Goal: Information Seeking & Learning: Compare options

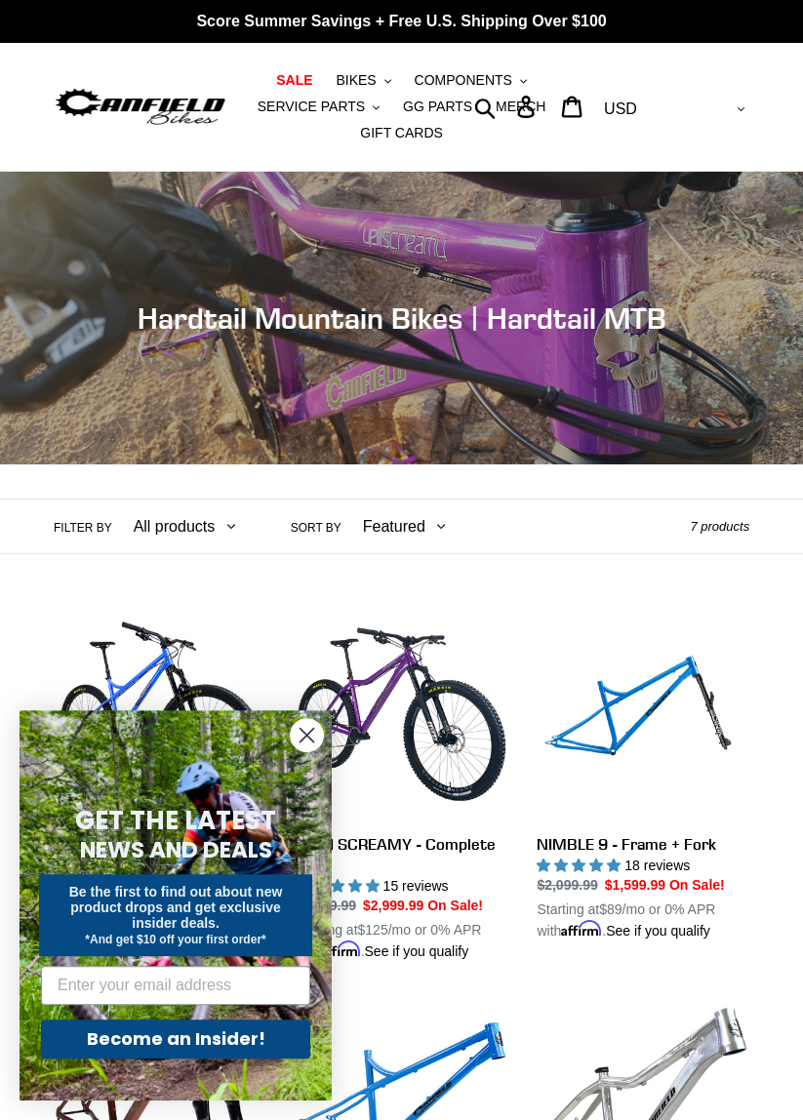
click at [314, 743] on circle "Close dialog" at bounding box center [307, 735] width 32 height 32
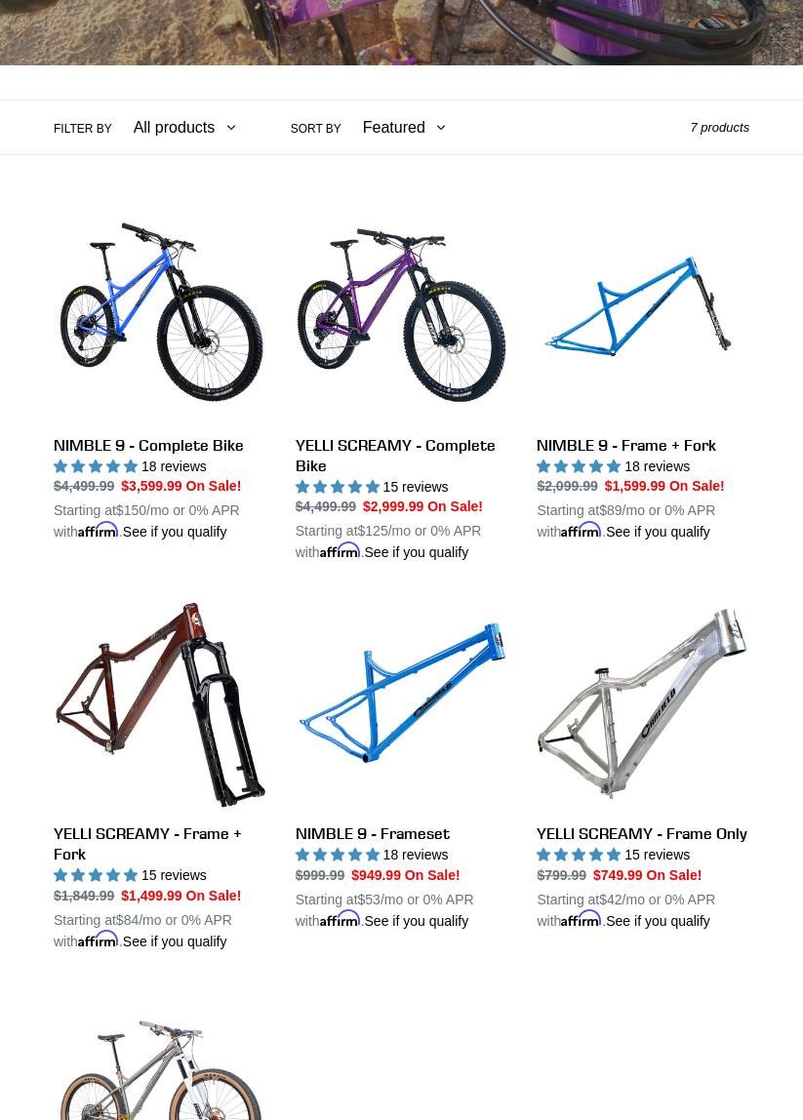
scroll to position [403, 0]
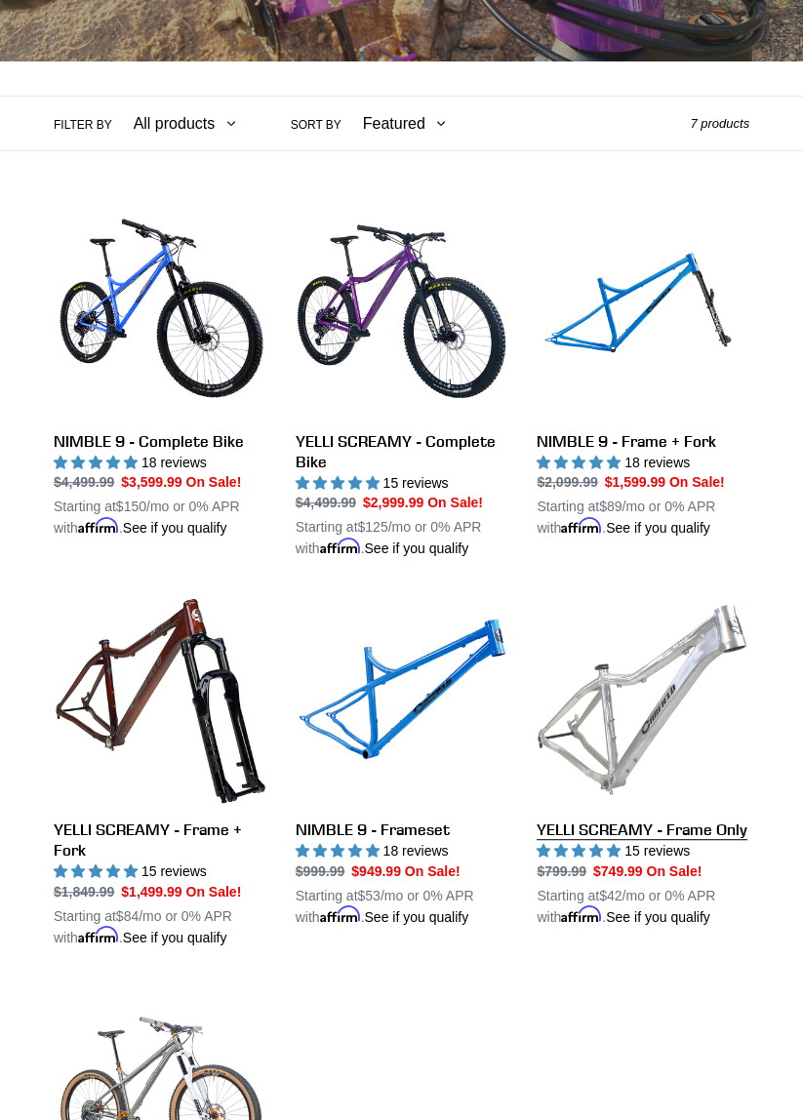
click at [693, 706] on link "YELLI SCREAMY - Frame Only" at bounding box center [643, 760] width 213 height 334
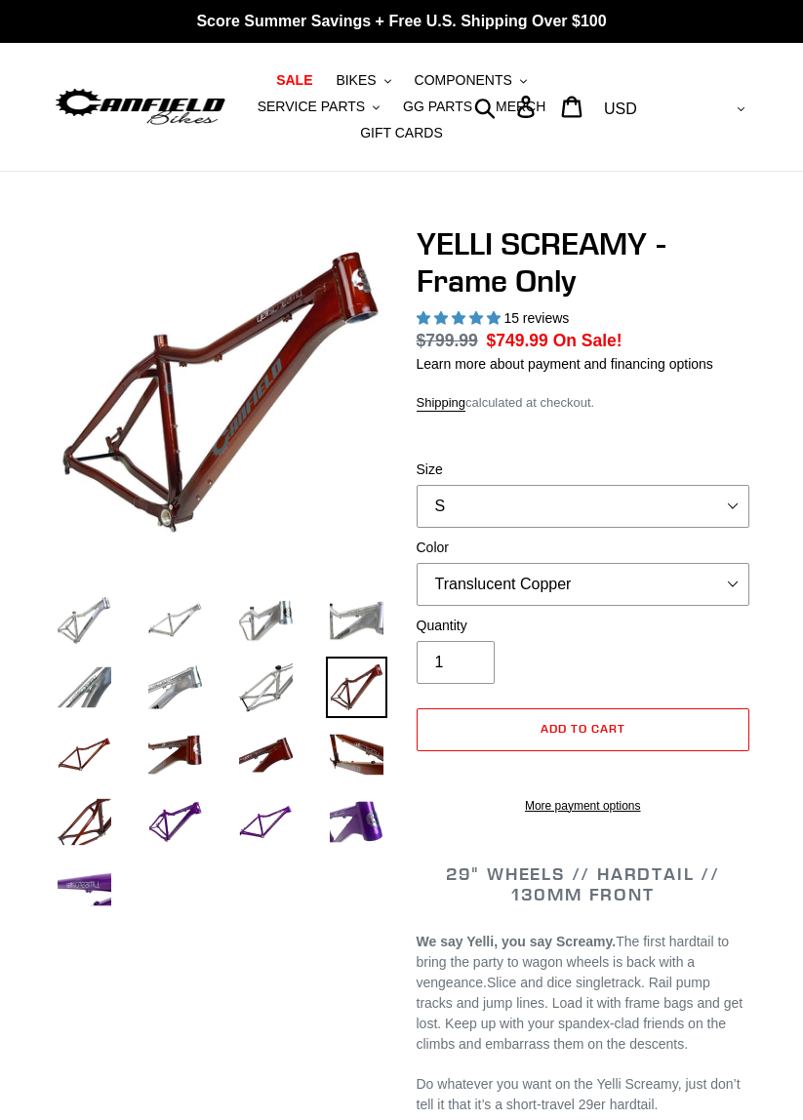
select select "highest-rating"
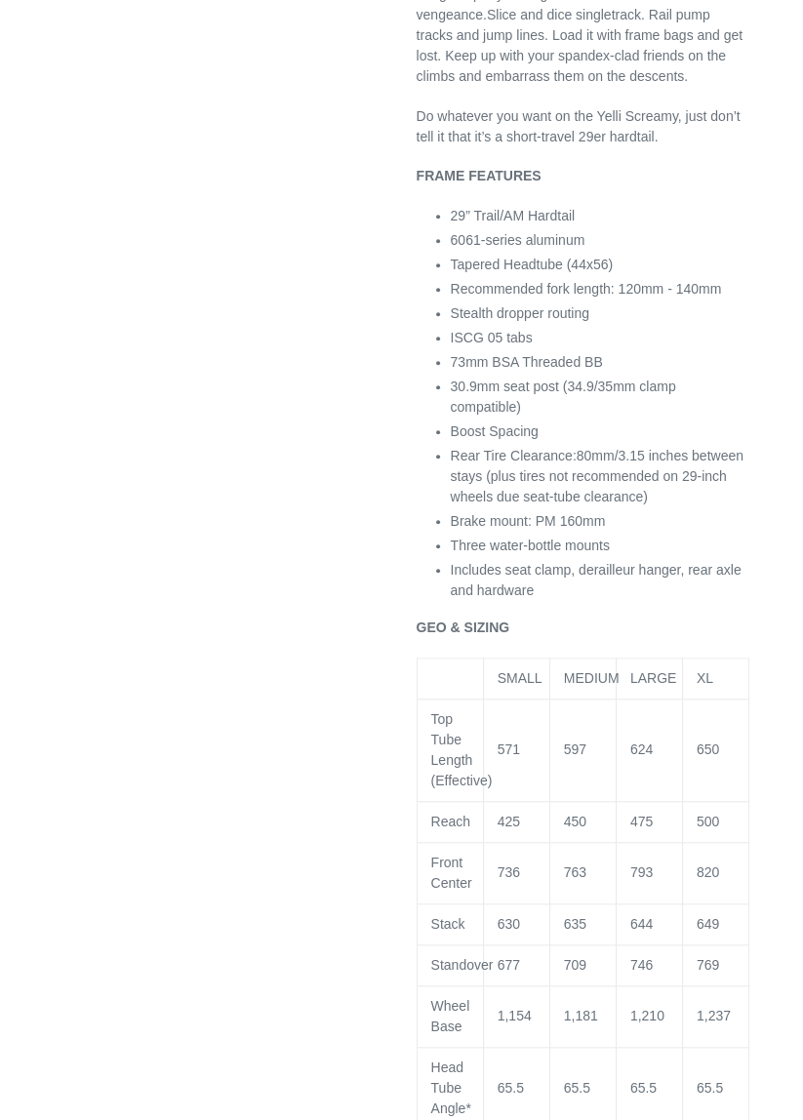
scroll to position [1108, 0]
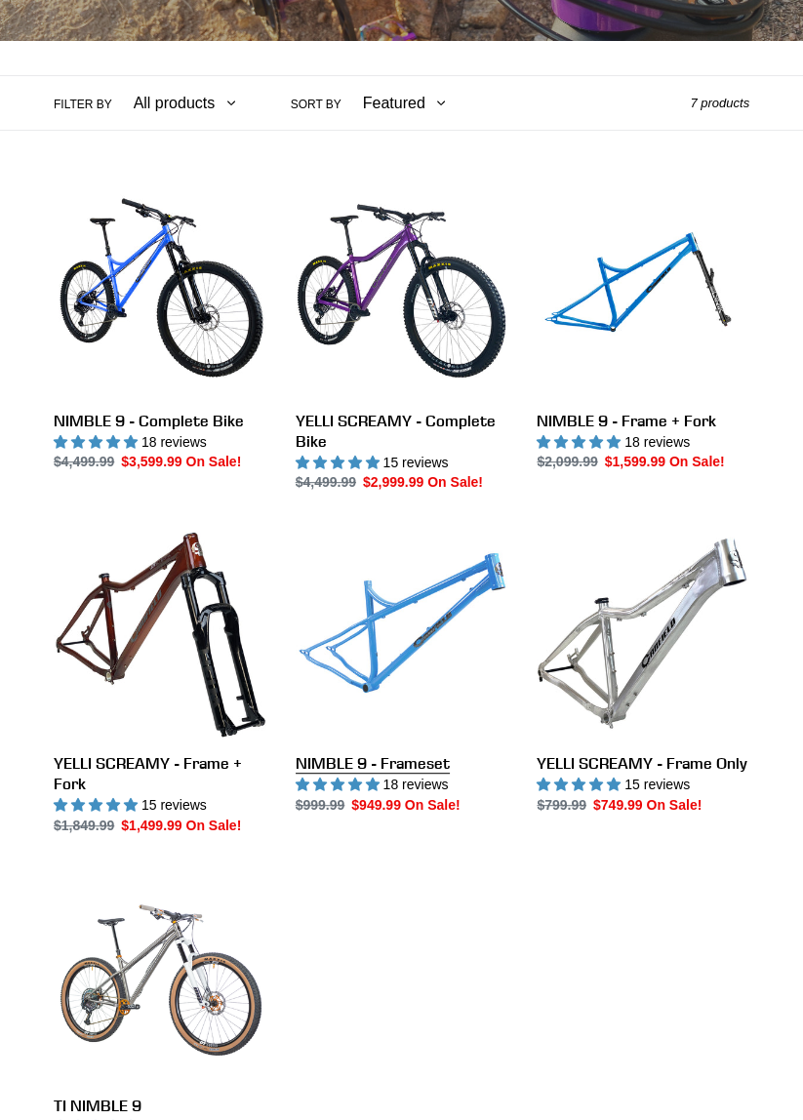
click at [443, 650] on link "NIMBLE 9 - Frameset" at bounding box center [402, 671] width 213 height 288
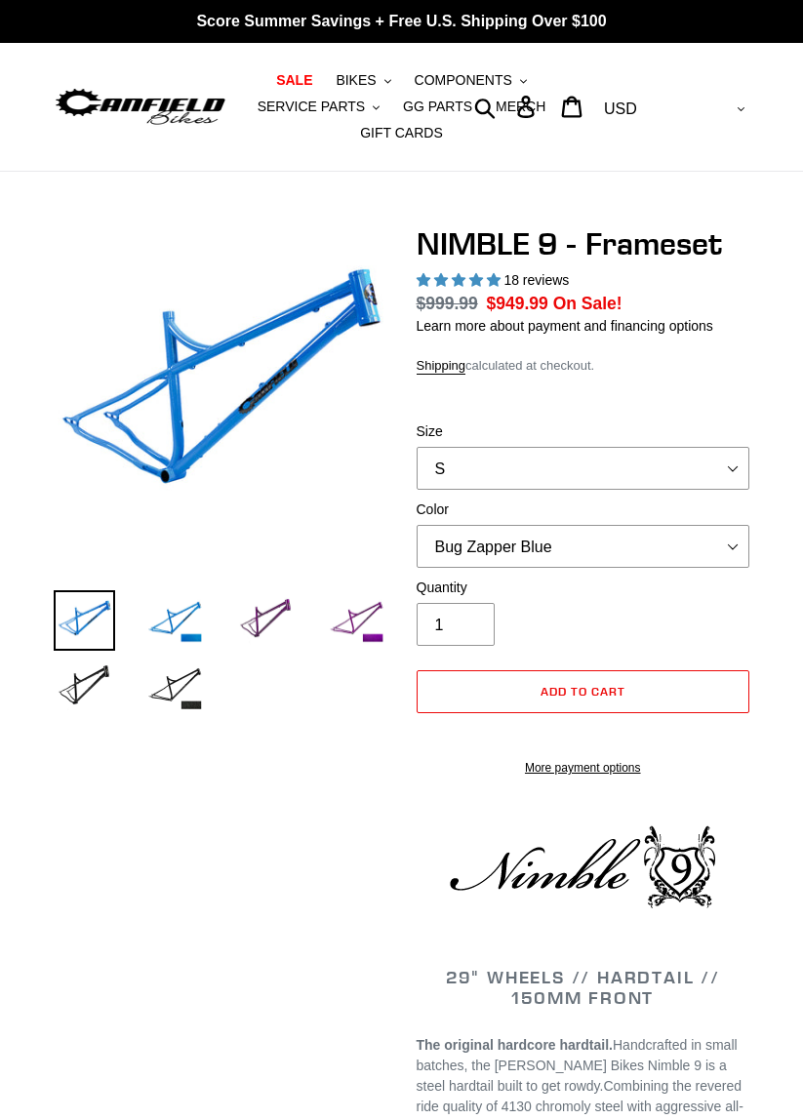
select select "highest-rating"
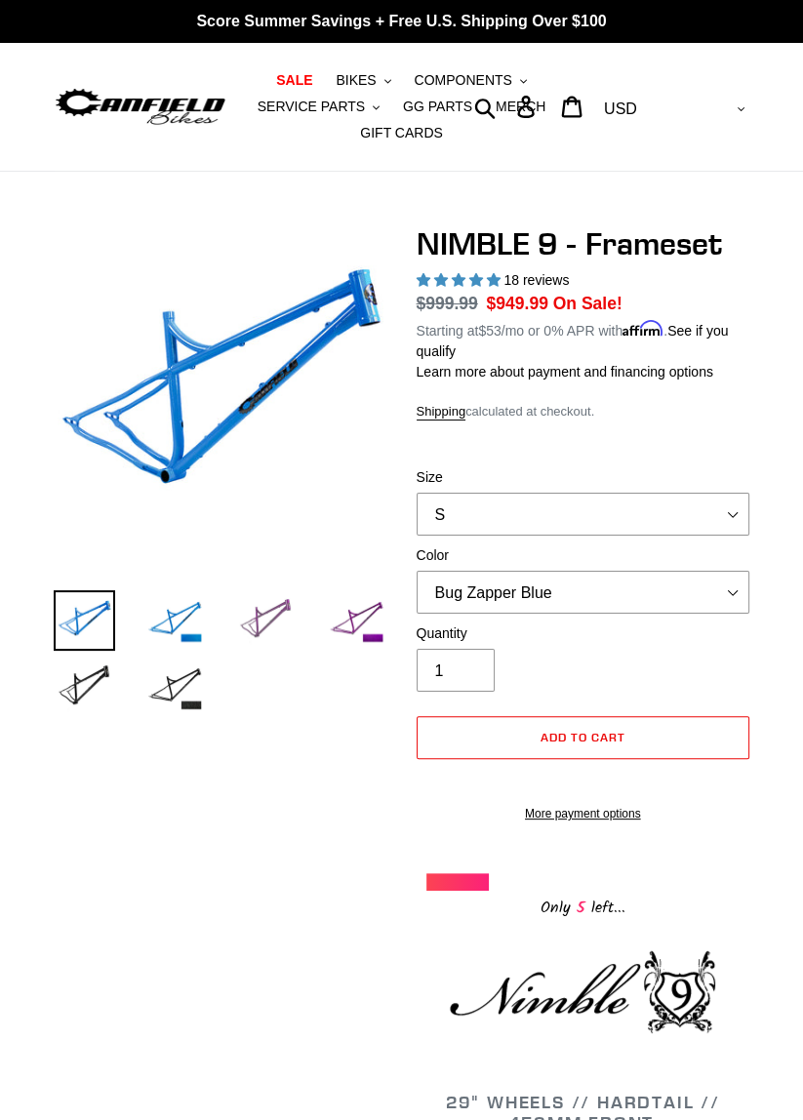
click at [278, 626] on img at bounding box center [265, 620] width 61 height 61
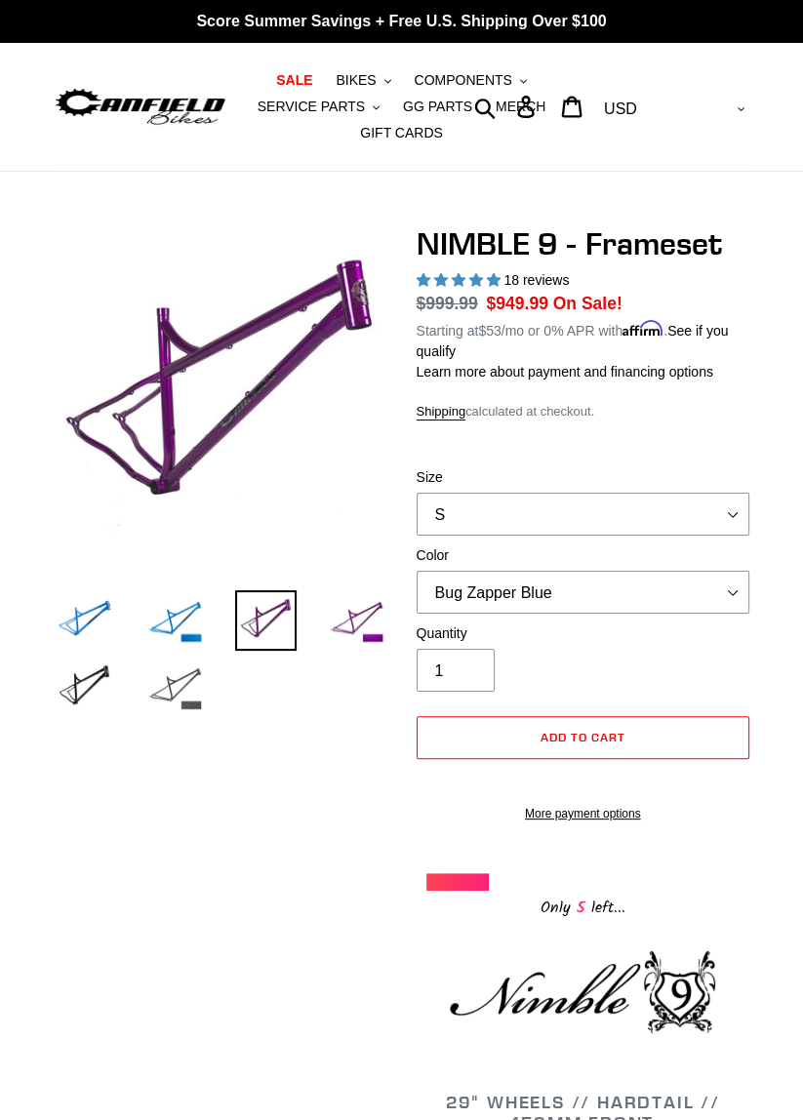
click at [186, 706] on img at bounding box center [174, 687] width 61 height 61
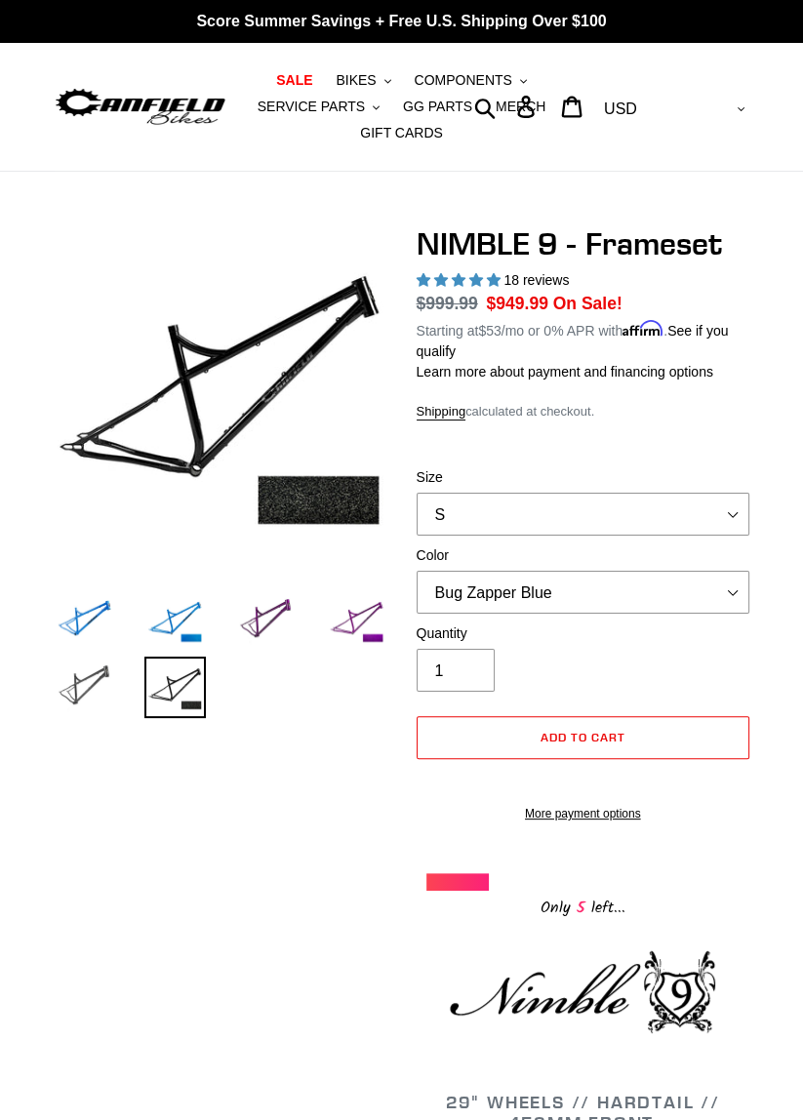
click at [73, 693] on img at bounding box center [84, 687] width 61 height 61
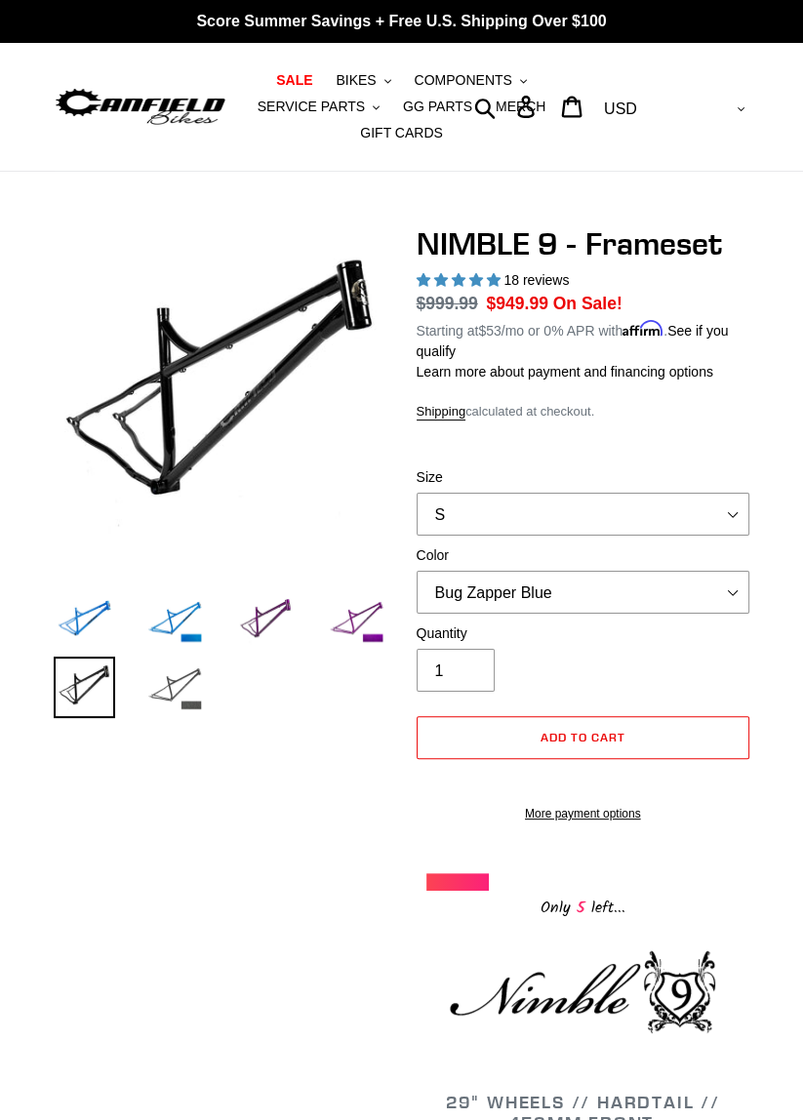
click at [184, 704] on img at bounding box center [174, 687] width 61 height 61
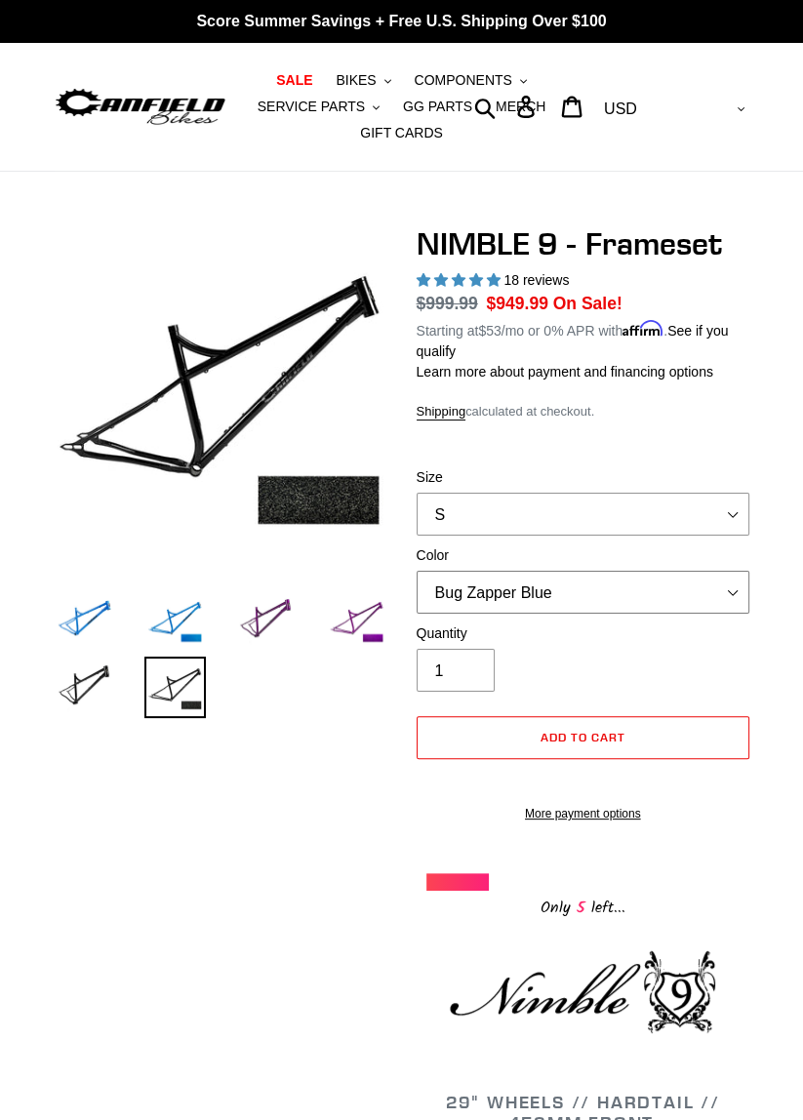
click at [684, 595] on select "Bug Zapper Blue Purple Haze -Sold Out Galaxy Black" at bounding box center [584, 592] width 334 height 43
click at [417, 571] on select "Bug Zapper Blue Purple Haze -Sold Out Galaxy Black" at bounding box center [584, 592] width 334 height 43
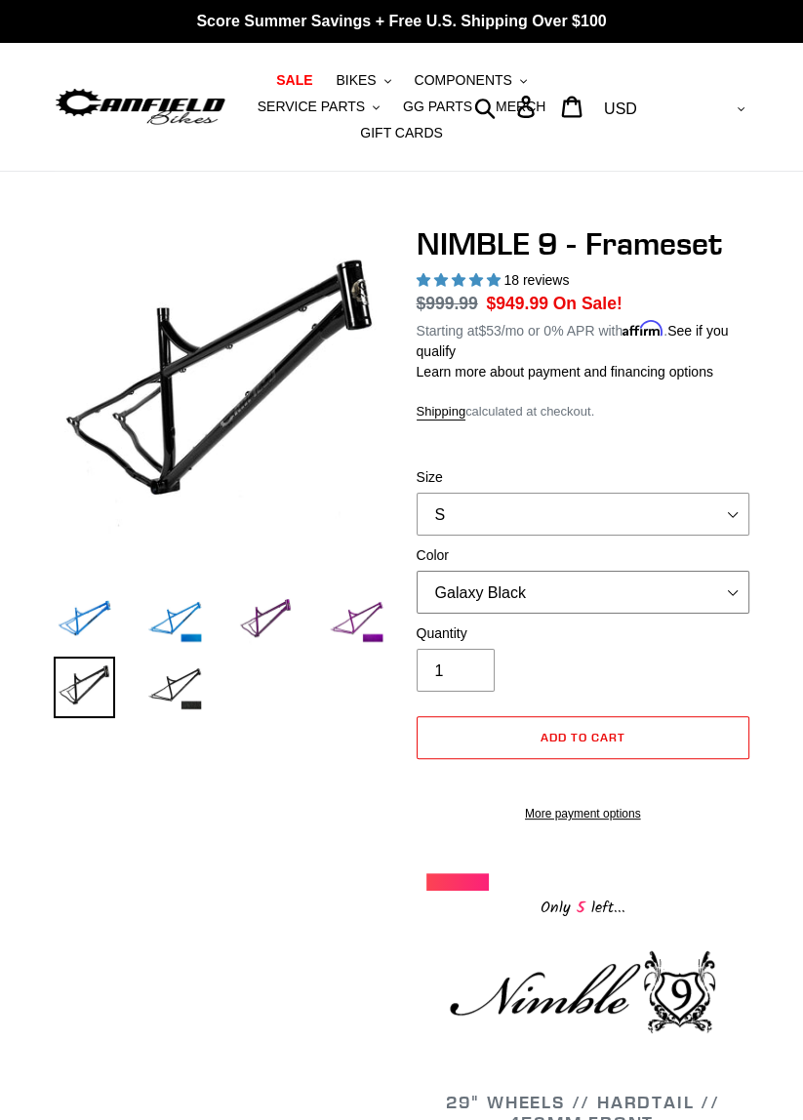
click at [641, 584] on select "Bug Zapper Blue Purple Haze -Sold Out Galaxy Black" at bounding box center [584, 592] width 334 height 43
click at [417, 571] on select "Bug Zapper Blue Purple Haze -Sold Out Galaxy Black" at bounding box center [584, 592] width 334 height 43
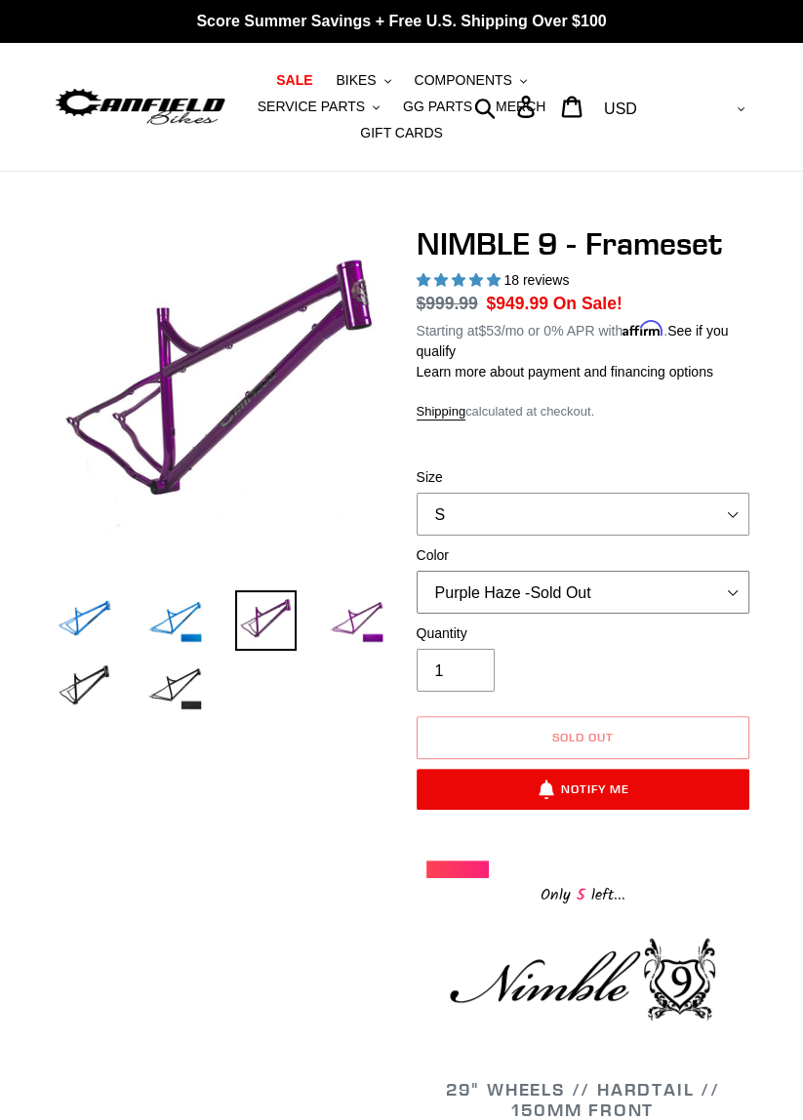
click at [641, 590] on select "Bug Zapper Blue Purple Haze -Sold Out Galaxy Black" at bounding box center [584, 592] width 334 height 43
select select "Galaxy Black"
click at [417, 571] on select "Bug Zapper Blue Purple Haze -Sold Out Galaxy Black" at bounding box center [584, 592] width 334 height 43
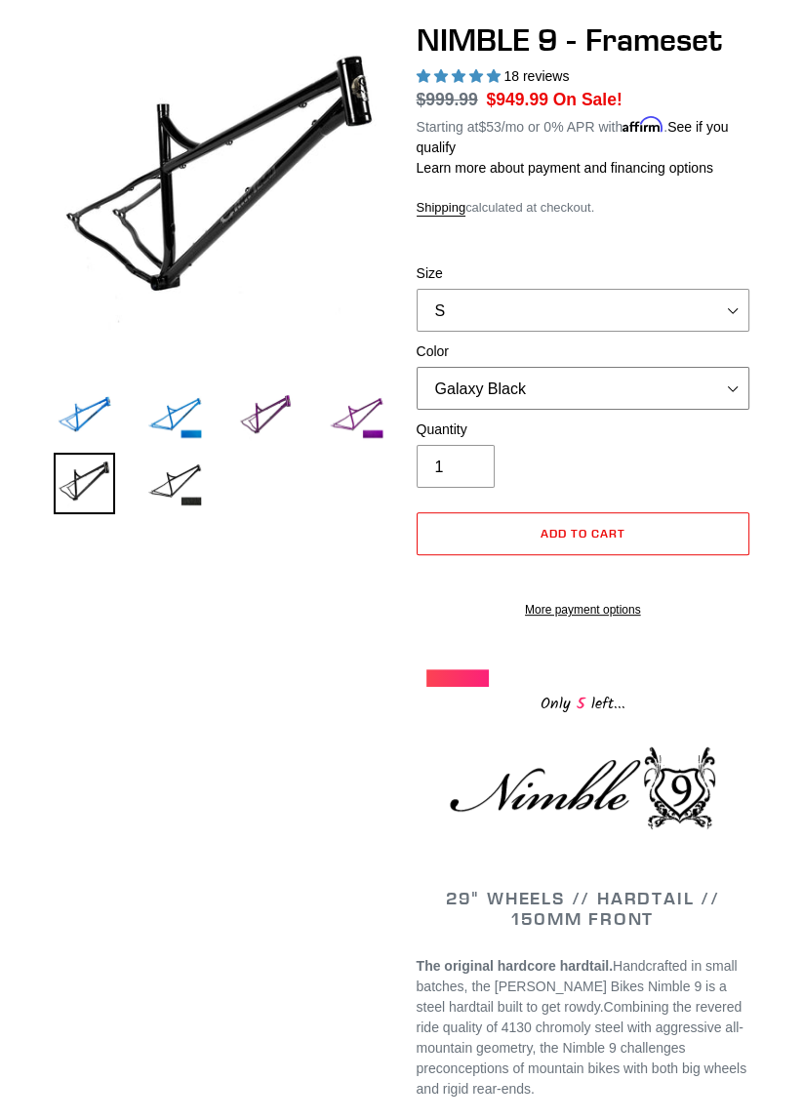
scroll to position [207, 0]
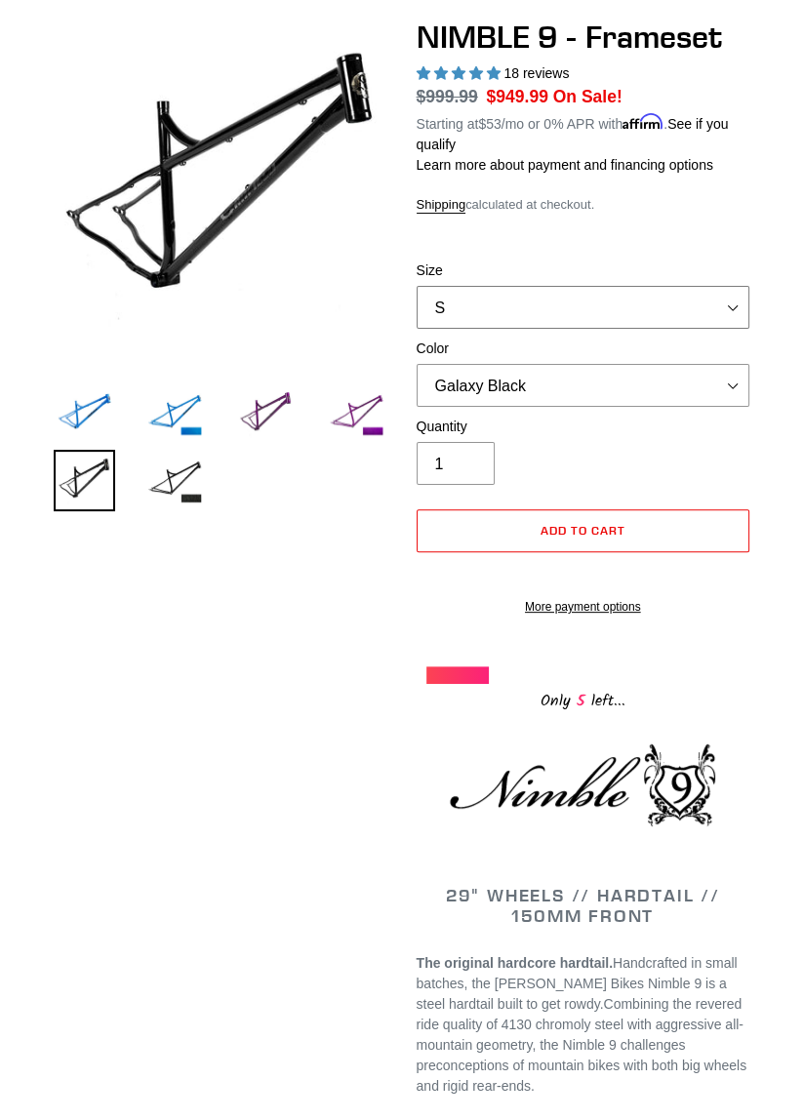
click at [707, 302] on select "S M L XL" at bounding box center [584, 307] width 334 height 43
select select "M"
click at [417, 286] on select "S M L XL" at bounding box center [584, 307] width 334 height 43
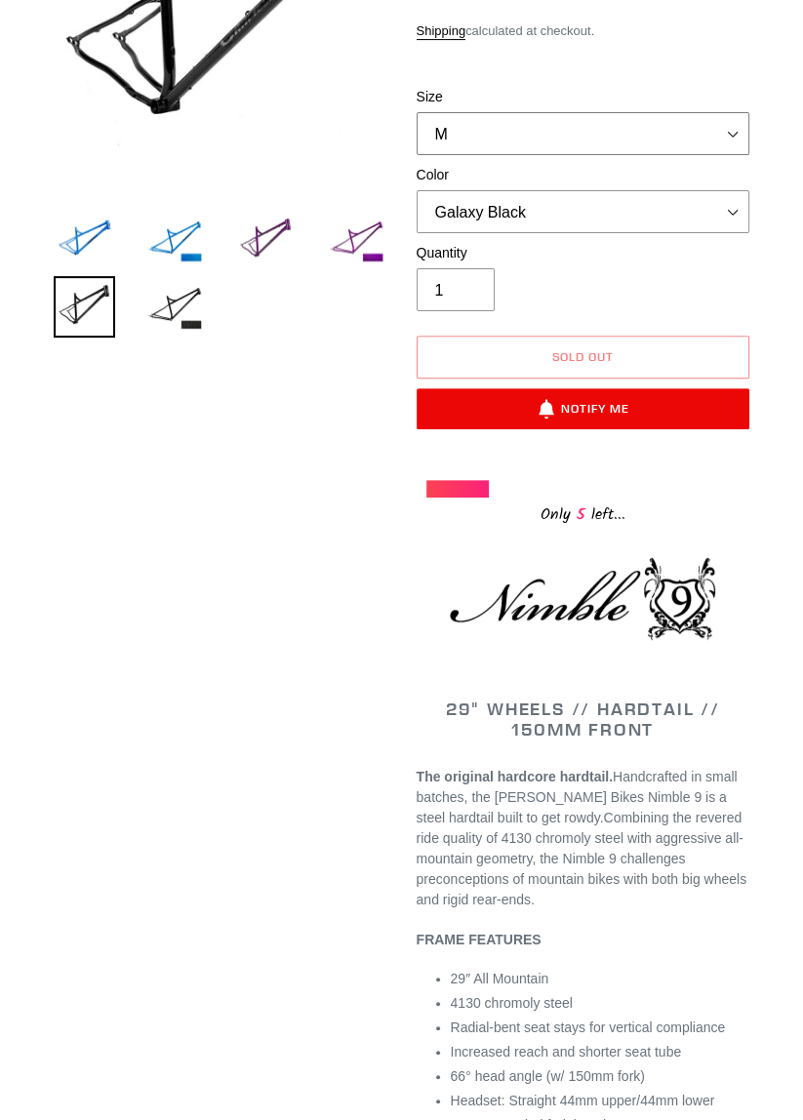
scroll to position [400, 0]
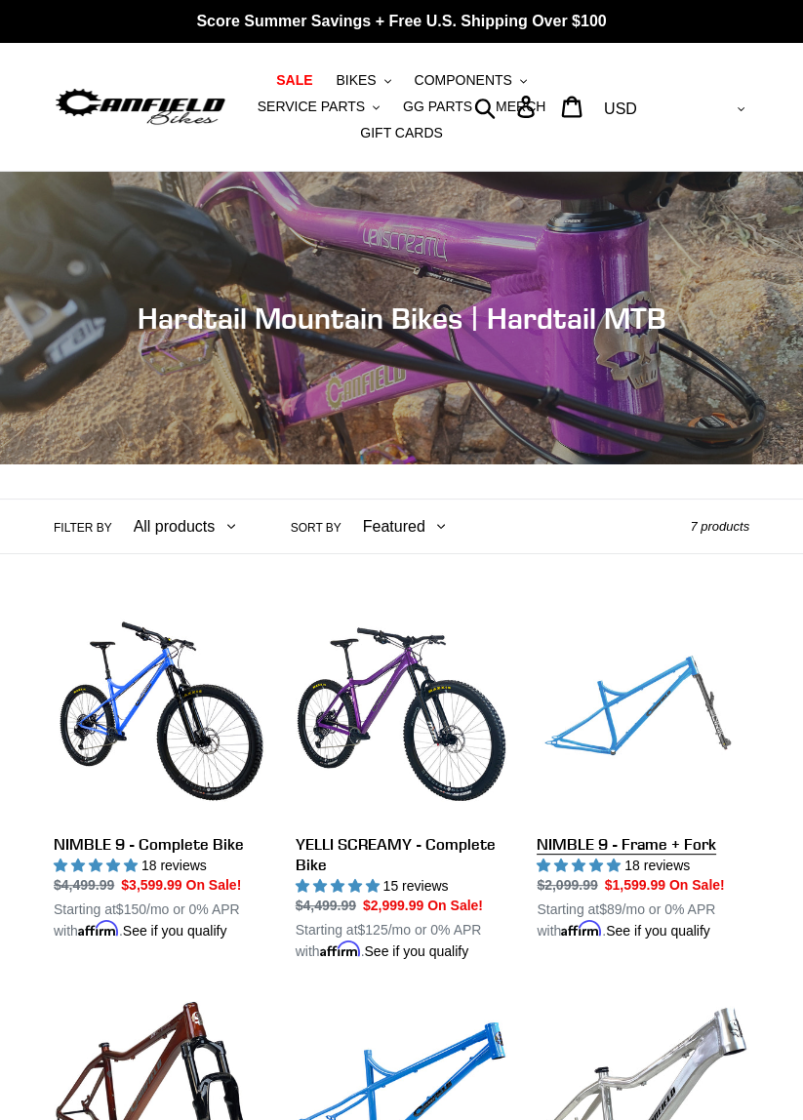
click at [712, 715] on link "NIMBLE 9 - Frame + Fork" at bounding box center [643, 775] width 213 height 334
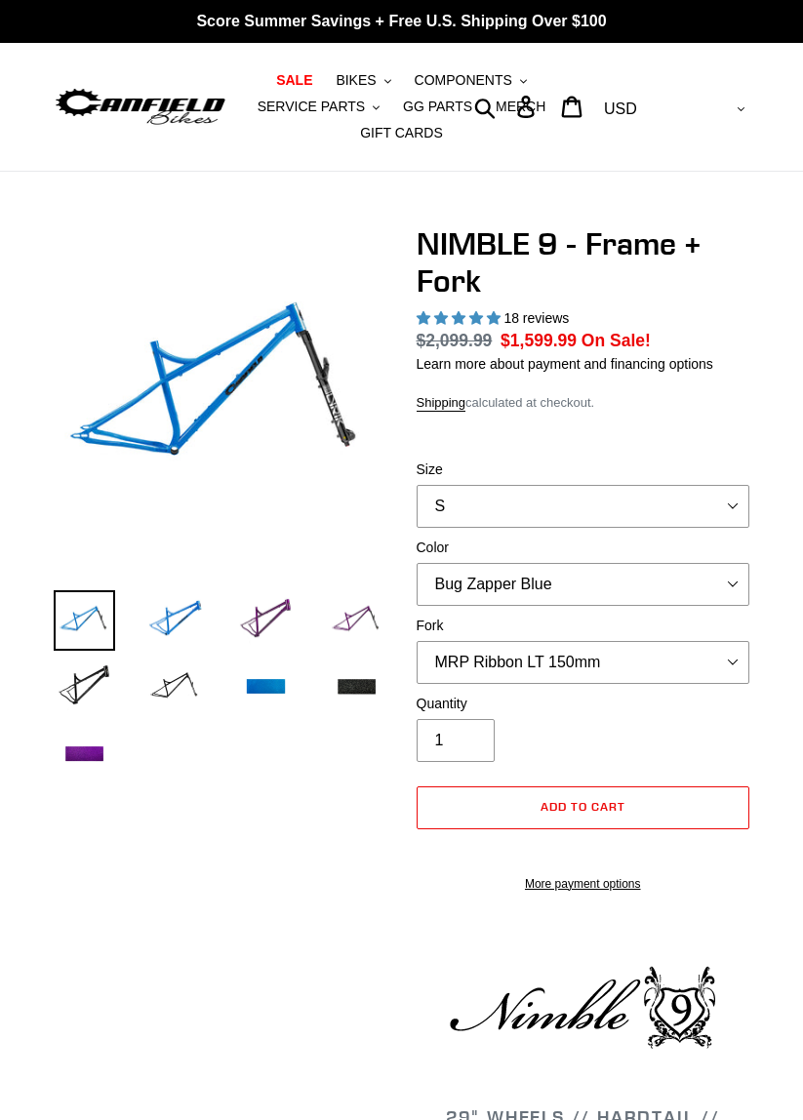
select select "highest-rating"
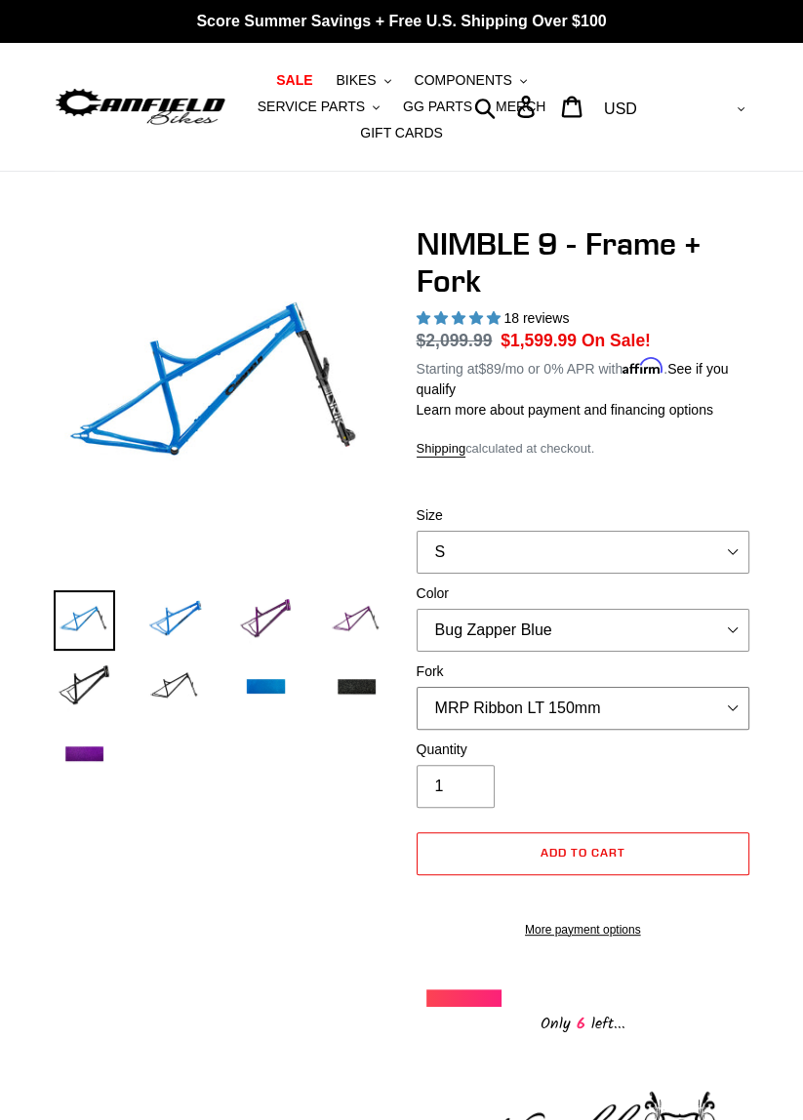
click at [624, 691] on select "MRP Ribbon LT 150mm Fox 36 Factory Grip X 150mm (Special Order) RockShox Lyrik …" at bounding box center [584, 708] width 334 height 43
click at [417, 687] on select "MRP Ribbon LT 150mm Fox 36 Factory Grip X 150mm (Special Order) RockShox Lyrik …" at bounding box center [584, 708] width 334 height 43
click at [657, 719] on select "MRP Ribbon LT 150mm Fox 36 Factory Grip X 150mm (Special Order) RockShox Lyrik …" at bounding box center [584, 708] width 334 height 43
select select "Fox 36 Factory Grip X 150mm (Special Order)"
click at [417, 687] on select "MRP Ribbon LT 150mm Fox 36 Factory Grip X 150mm (Special Order) RockShox Lyrik …" at bounding box center [584, 708] width 334 height 43
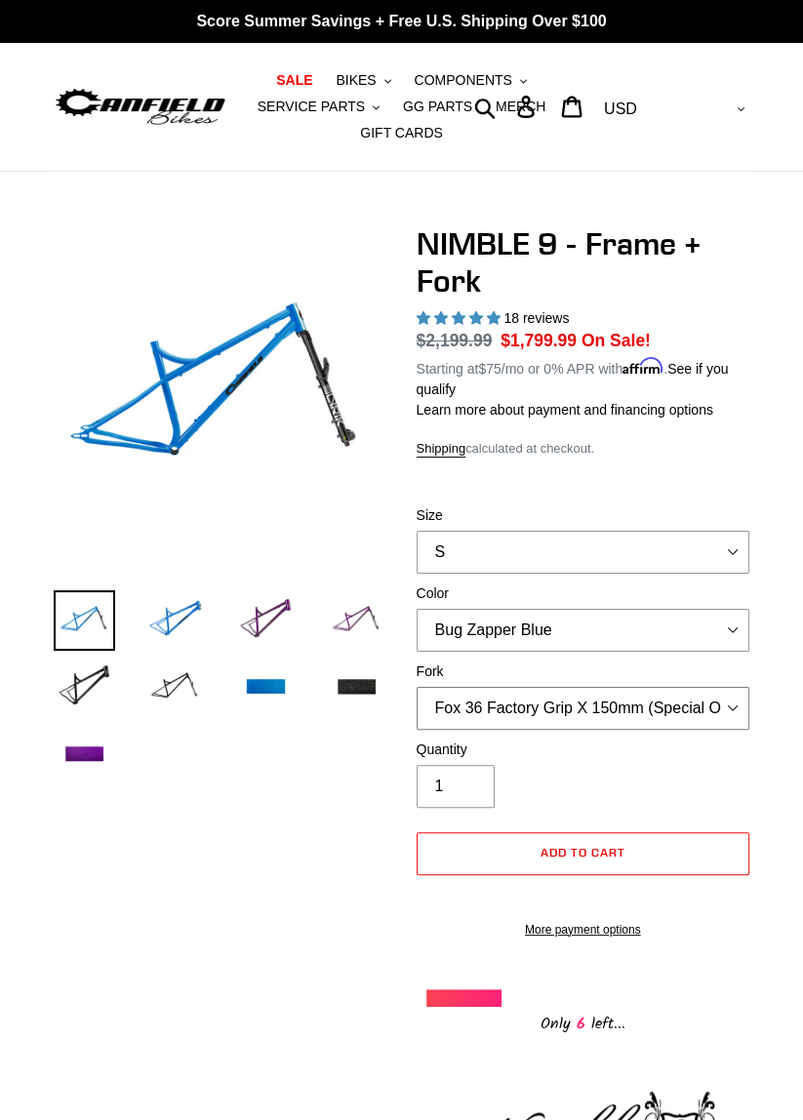
click at [651, 704] on select "MRP Ribbon LT 150mm Fox 36 Factory Grip X 150mm (Special Order) RockShox Lyrik …" at bounding box center [584, 708] width 334 height 43
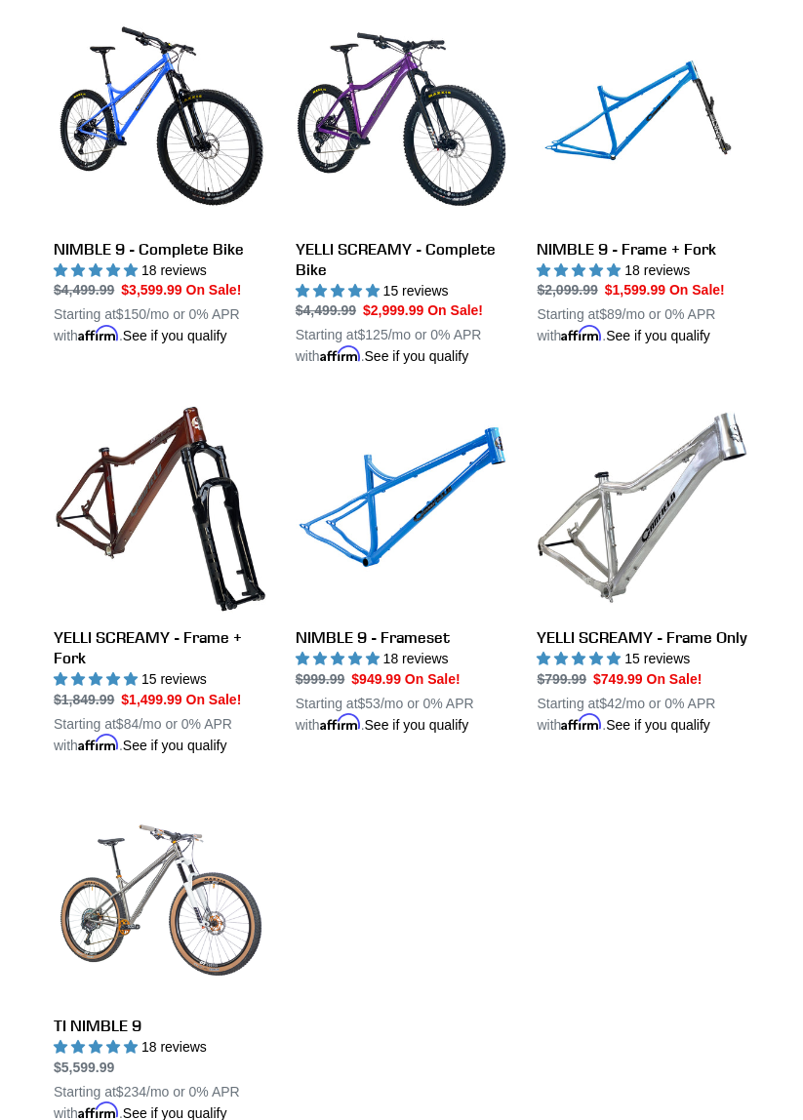
scroll to position [596, 0]
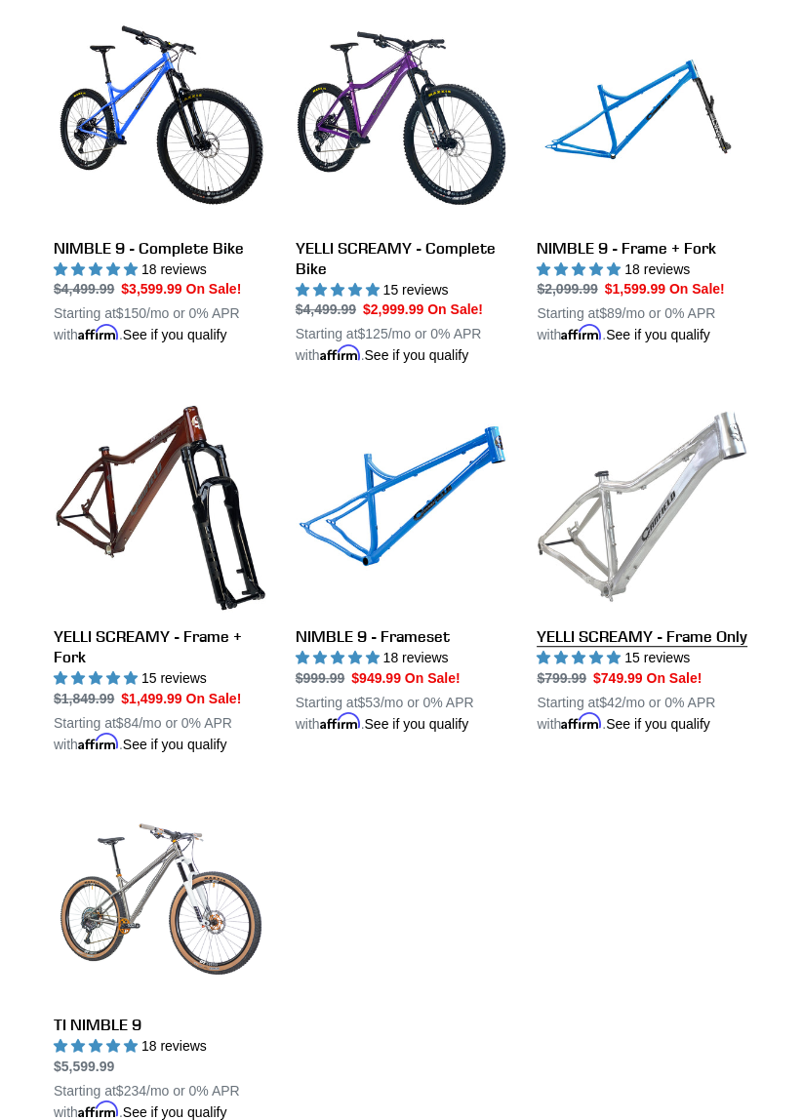
click at [706, 492] on link "YELLI SCREAMY - Frame Only" at bounding box center [643, 567] width 213 height 334
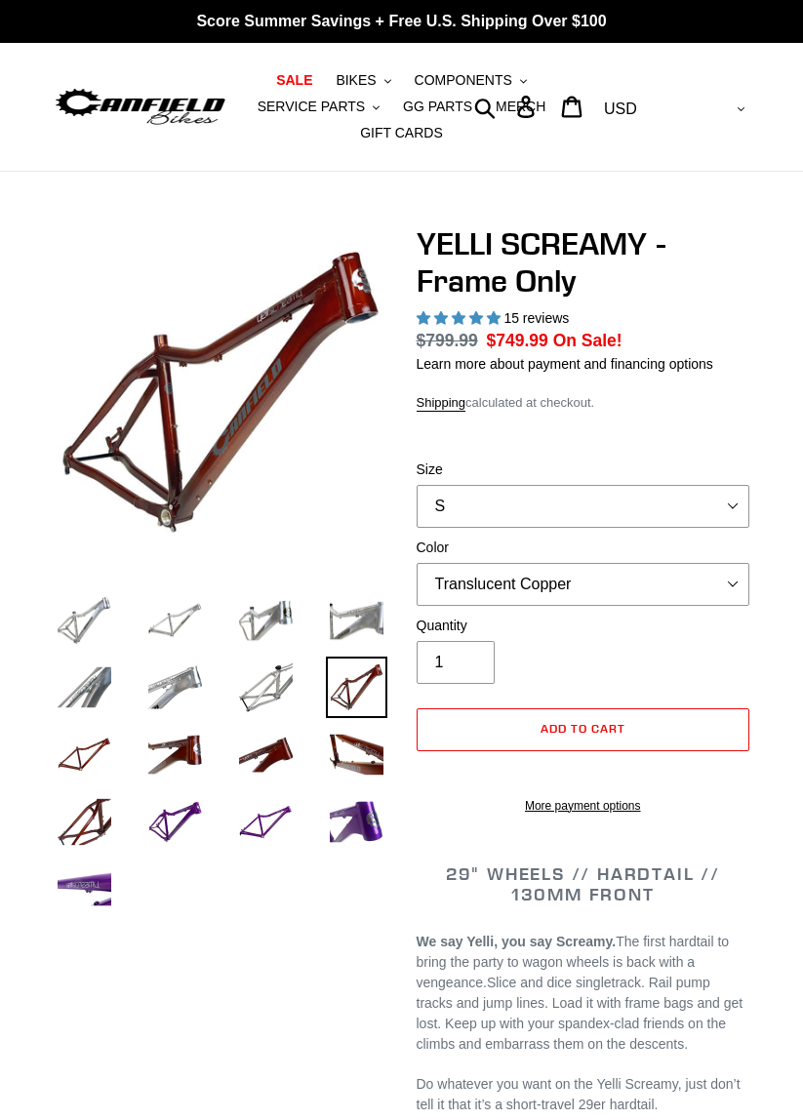
select select "highest-rating"
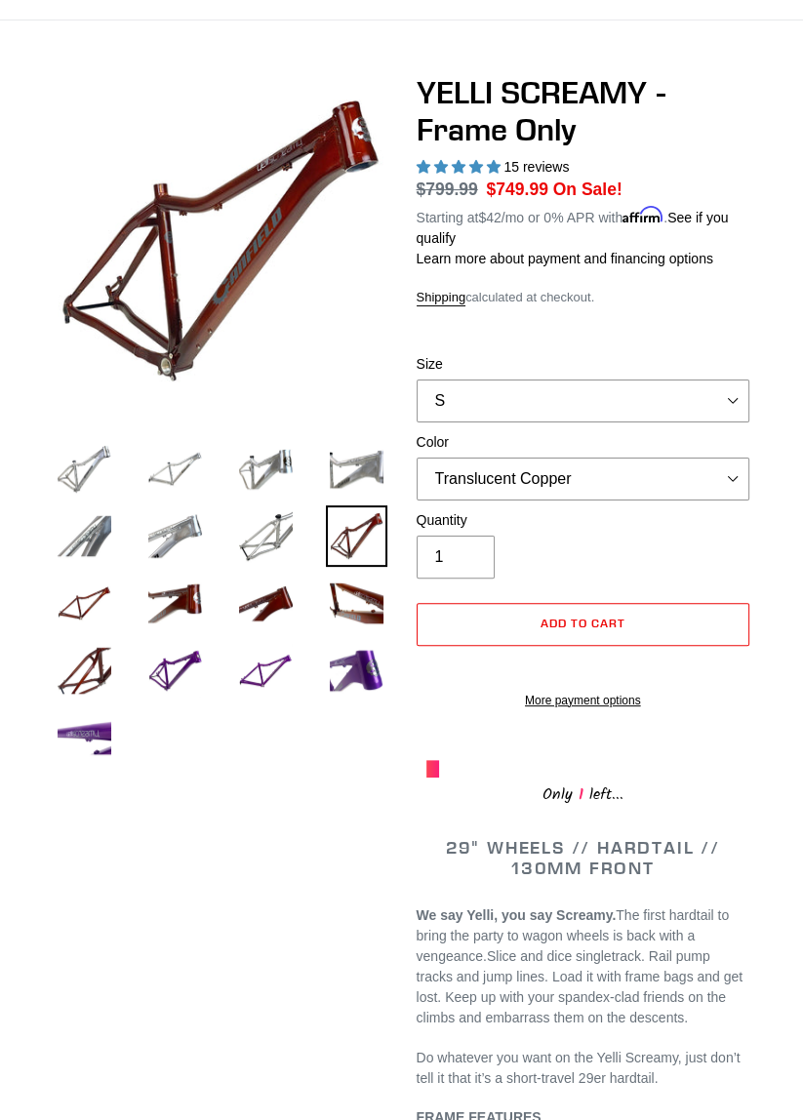
scroll to position [156, 0]
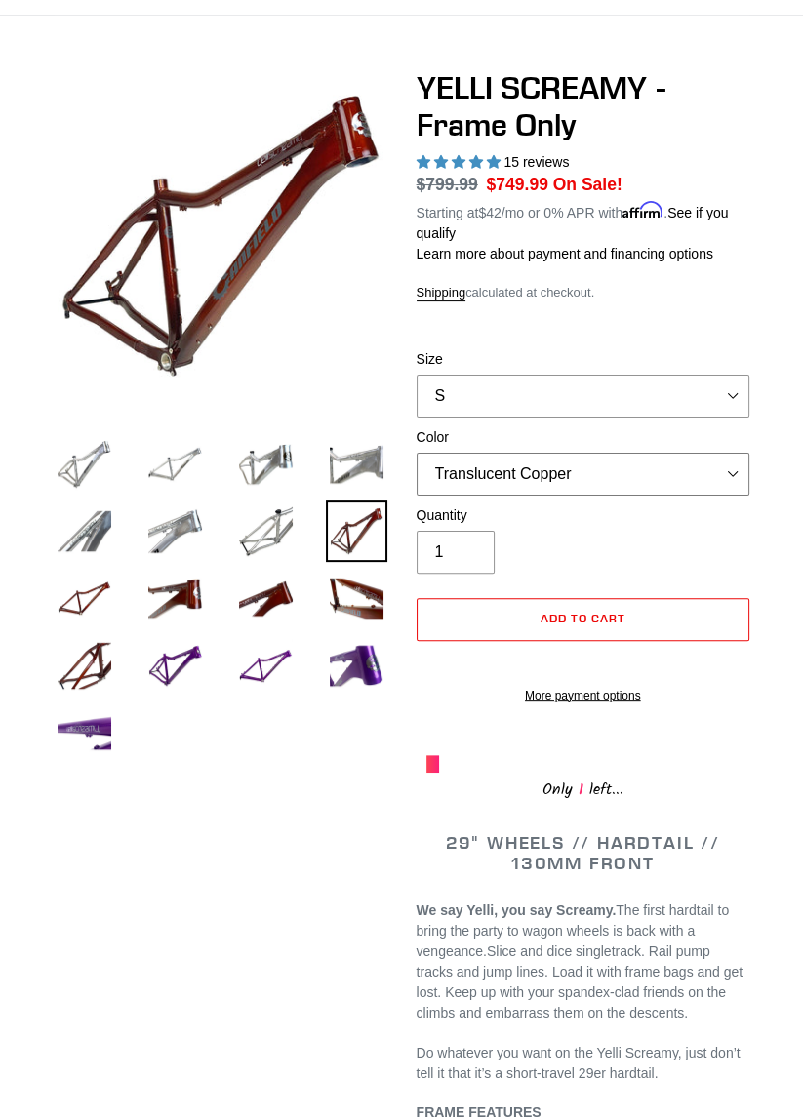
click at [595, 481] on select "Translucent Copper Purple Haze Raw" at bounding box center [584, 474] width 334 height 43
select select "Purple Haze"
click at [417, 453] on select "Translucent Copper Purple Haze Raw" at bounding box center [584, 474] width 334 height 43
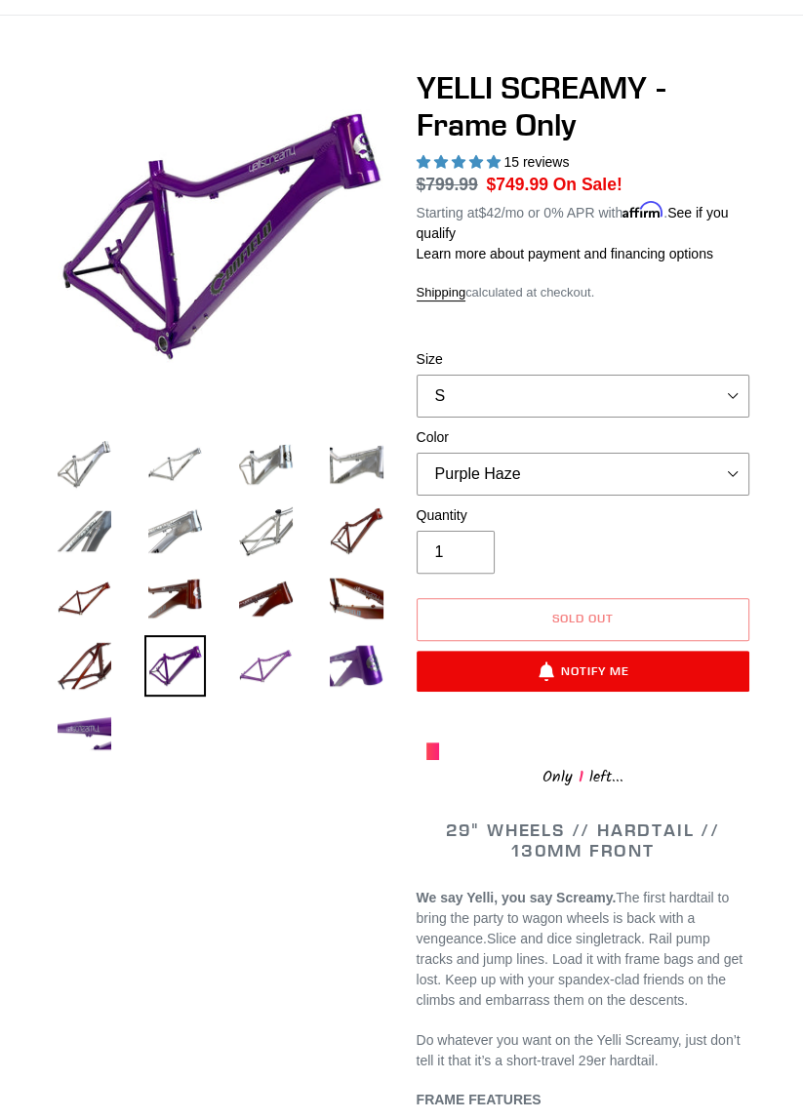
click at [269, 682] on img at bounding box center [265, 665] width 61 height 61
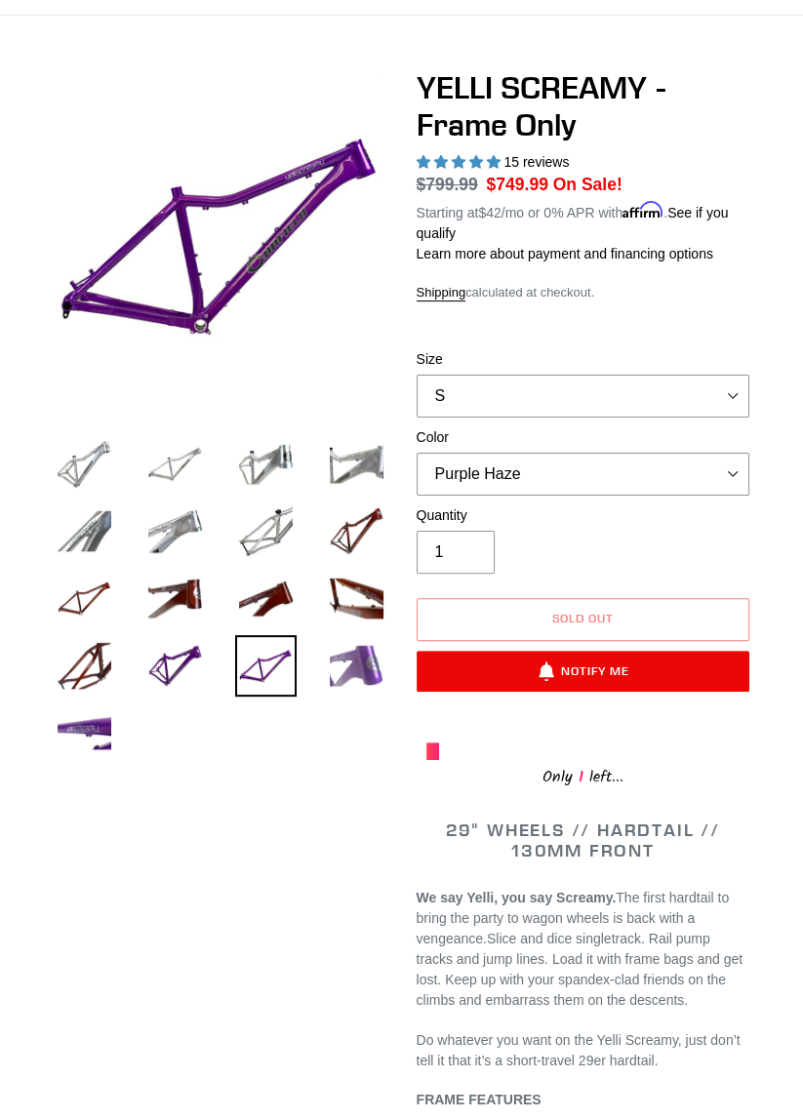
click at [371, 665] on img at bounding box center [356, 665] width 61 height 61
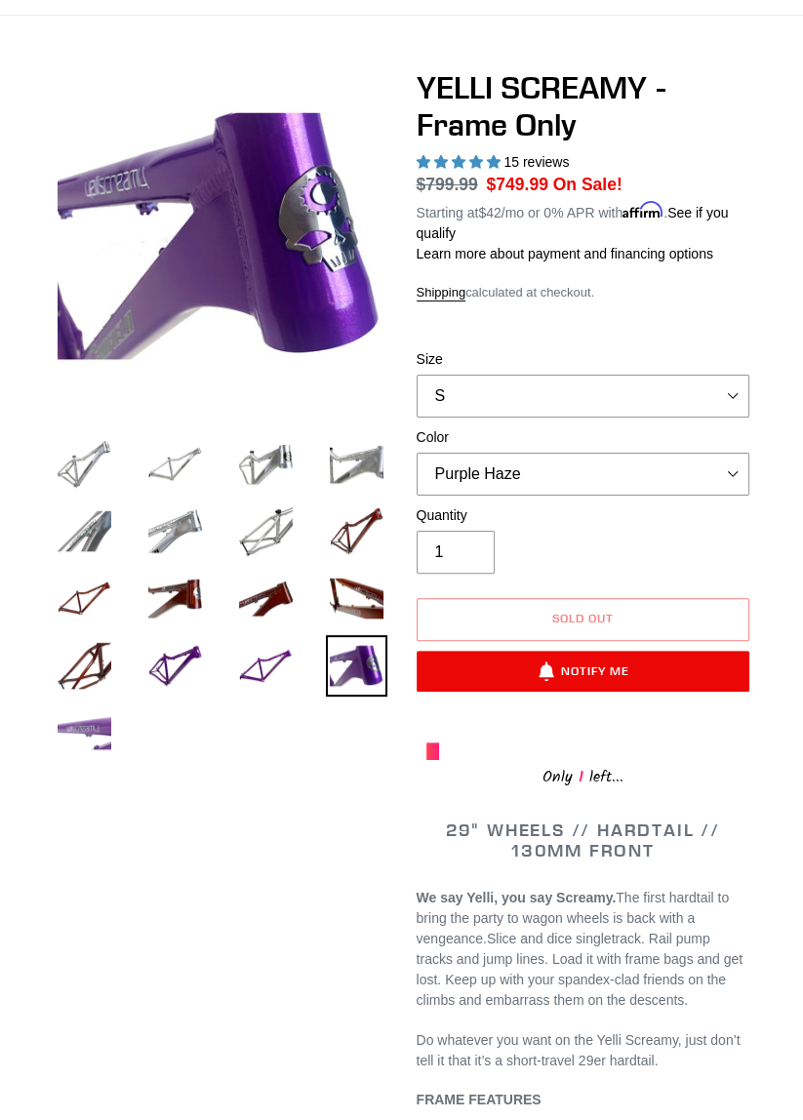
click at [93, 727] on img at bounding box center [84, 733] width 61 height 61
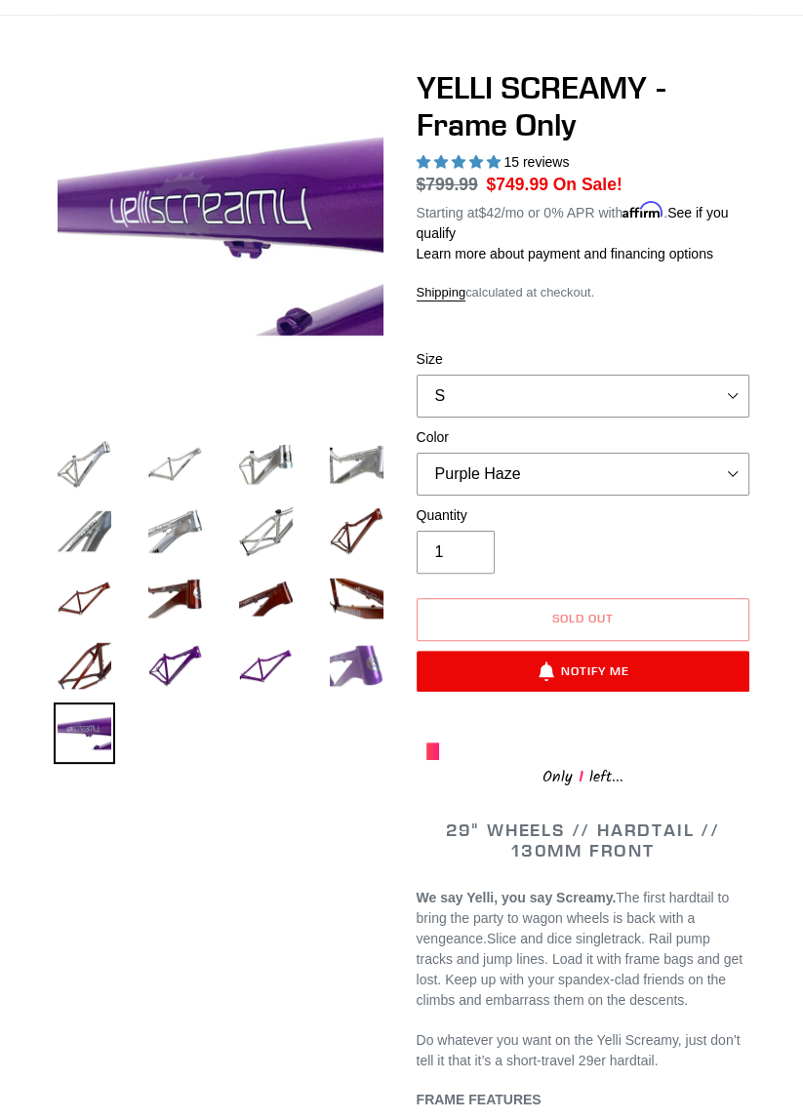
click at [364, 674] on img at bounding box center [356, 665] width 61 height 61
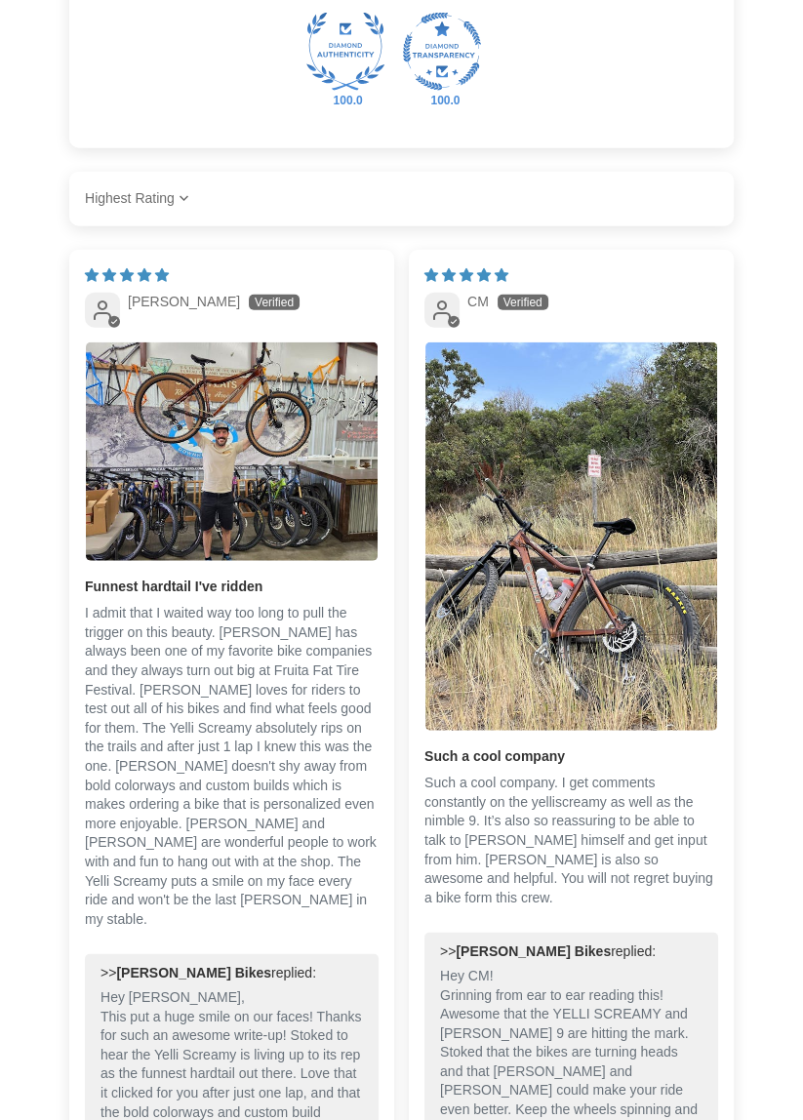
scroll to position [3496, 0]
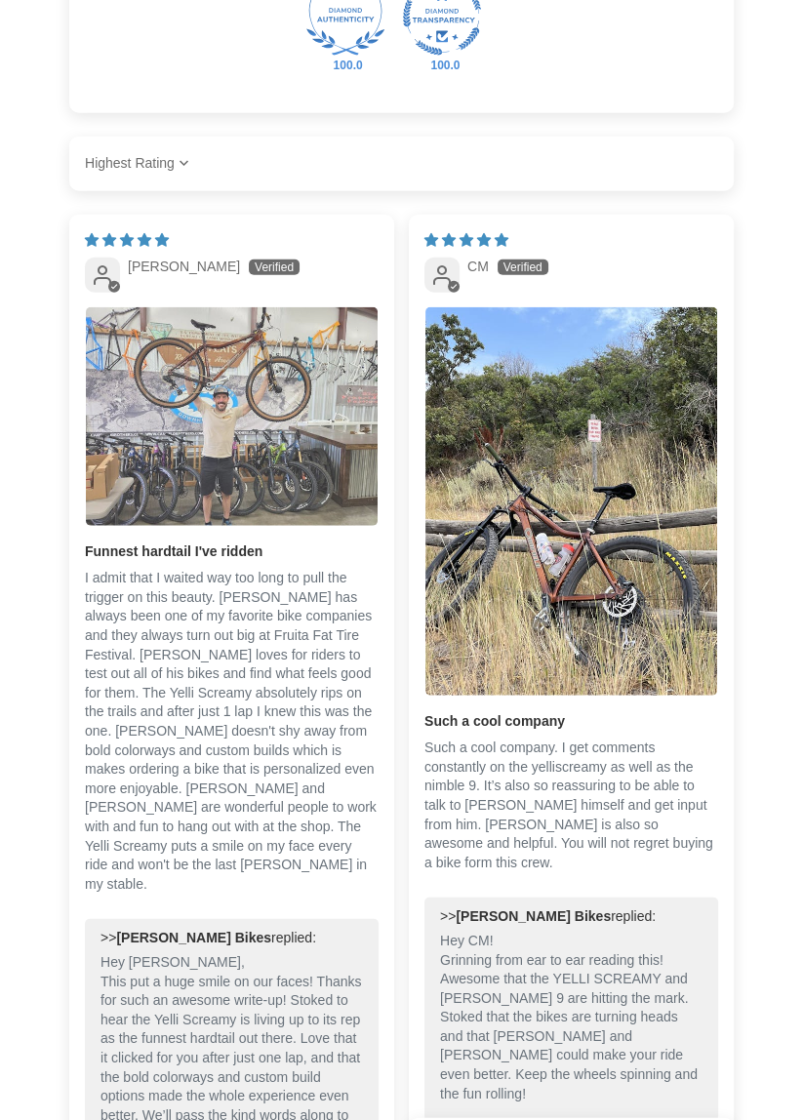
click at [324, 422] on img "Link to user picture 1" at bounding box center [232, 416] width 292 height 219
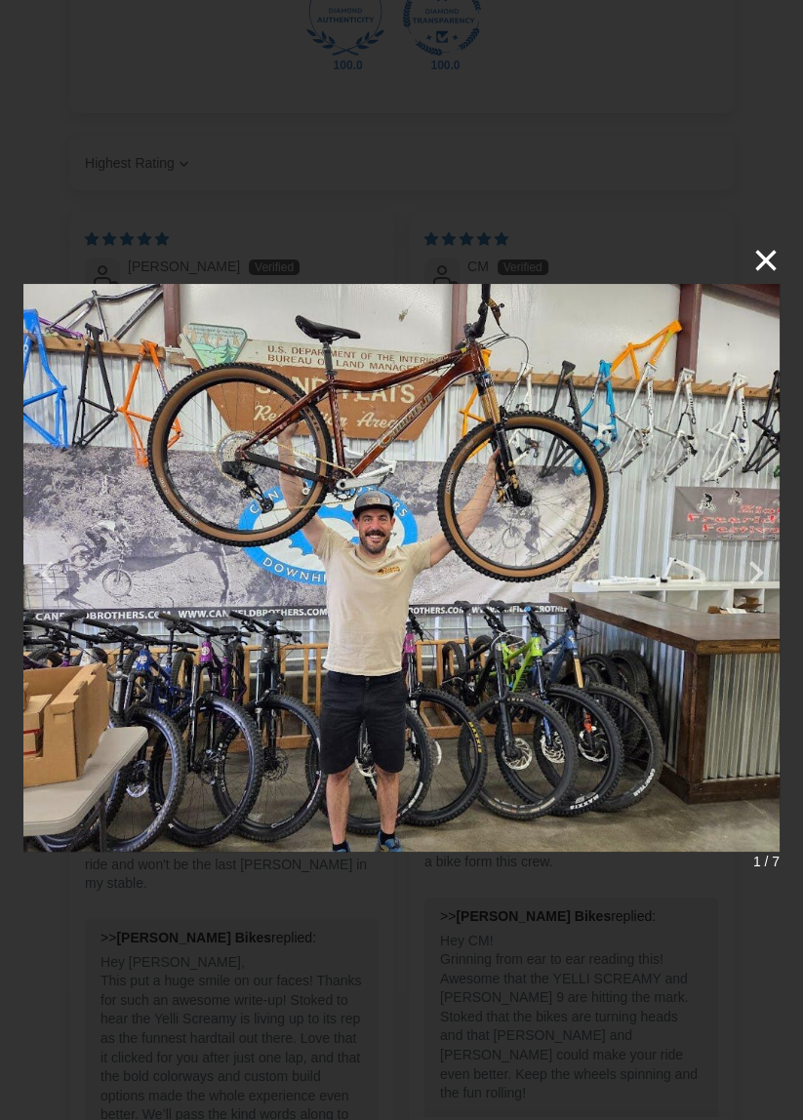
click at [763, 269] on button "×" at bounding box center [756, 260] width 47 height 47
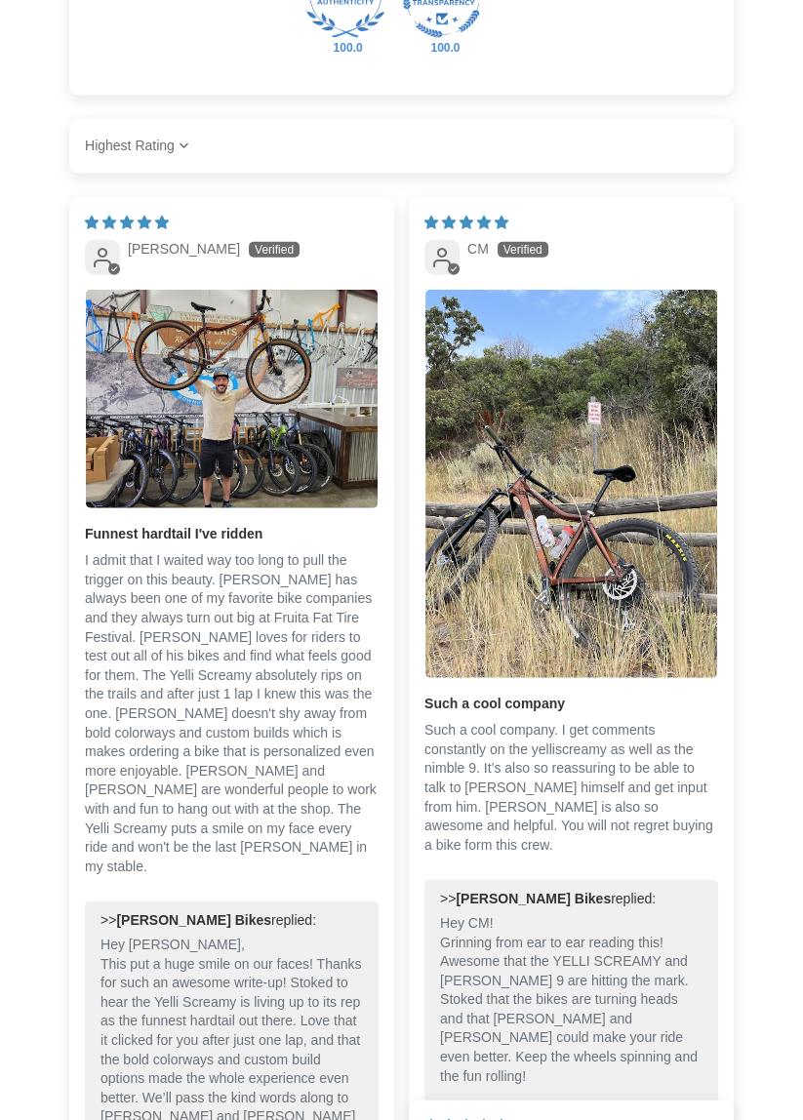
scroll to position [3514, 0]
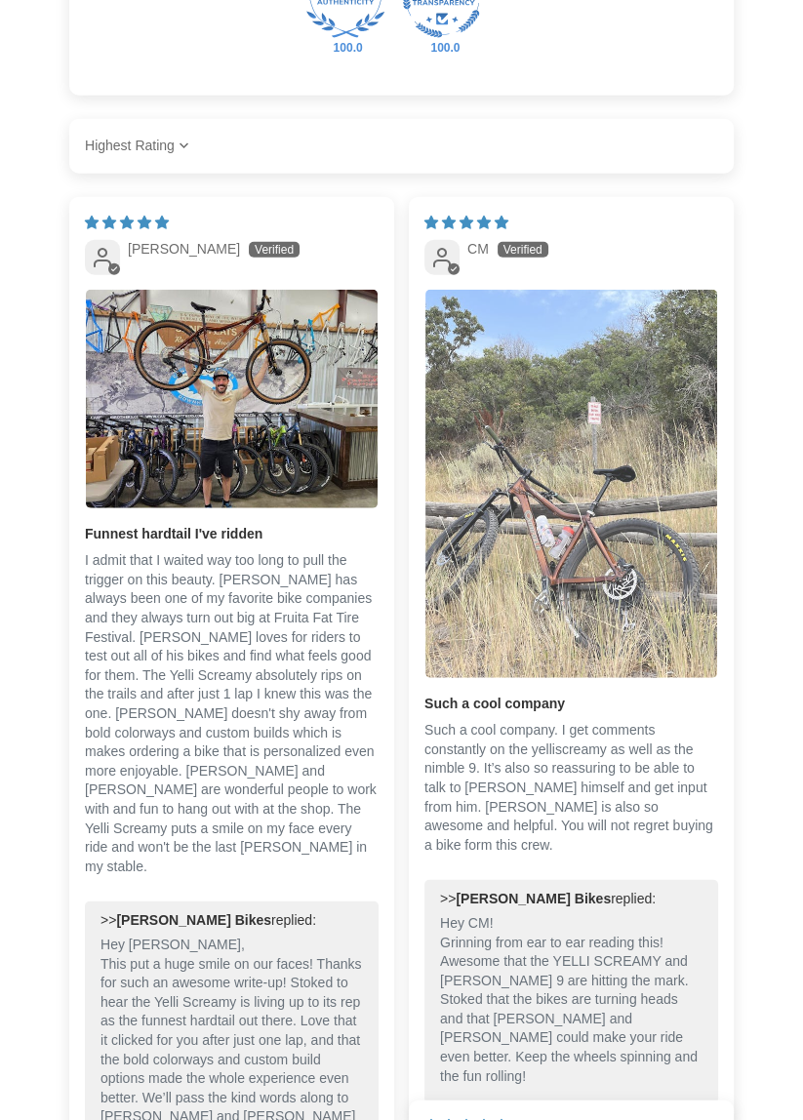
click at [619, 509] on img "Link to user picture 1" at bounding box center [571, 484] width 292 height 388
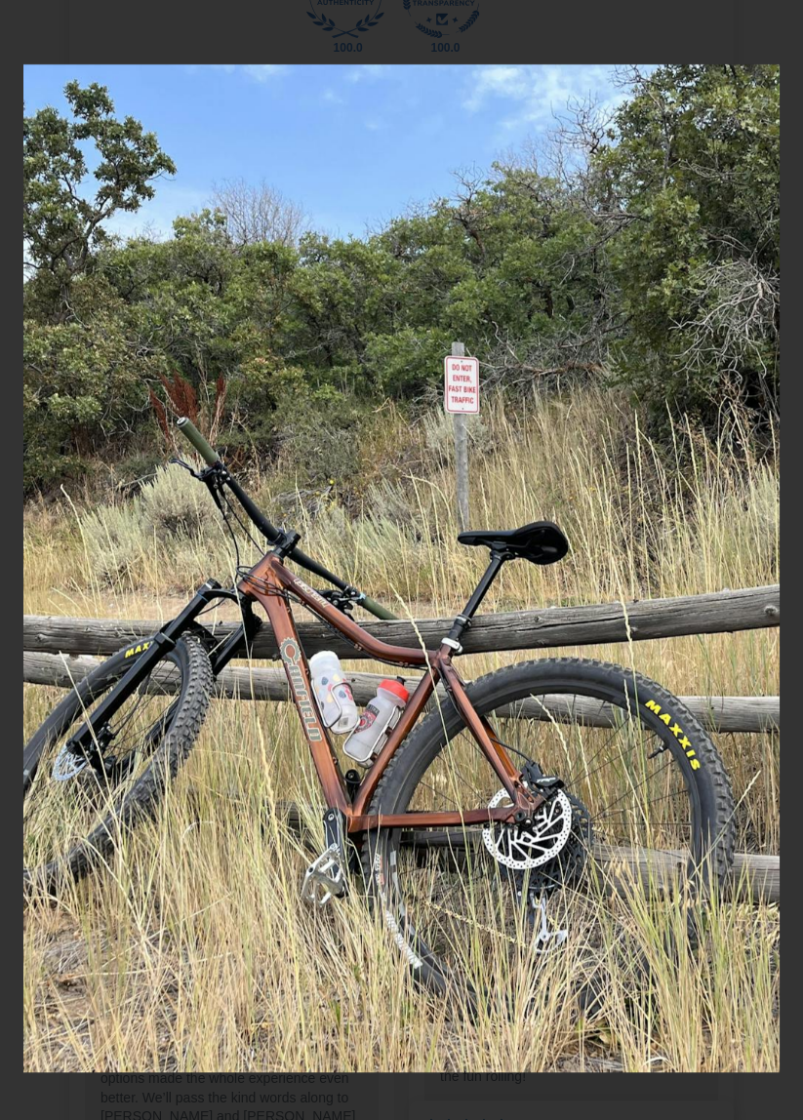
scroll to position [0, 0]
click at [765, 36] on button "×" at bounding box center [756, 40] width 47 height 47
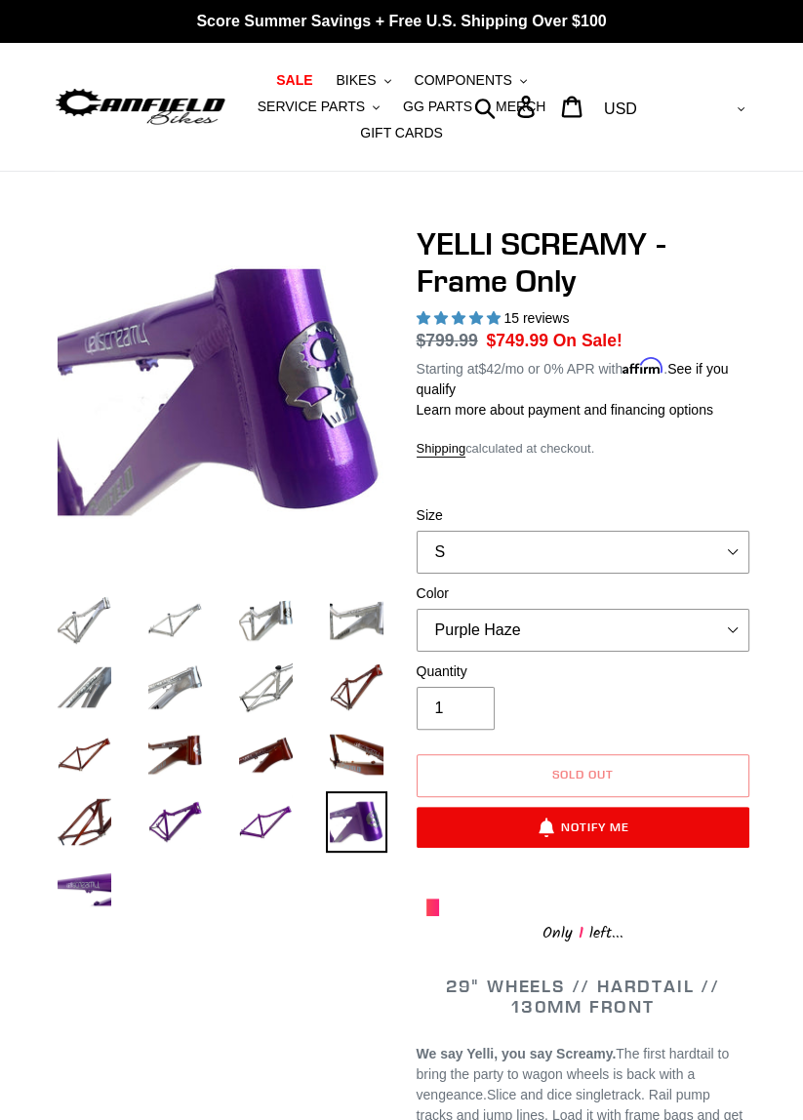
scroll to position [8, 0]
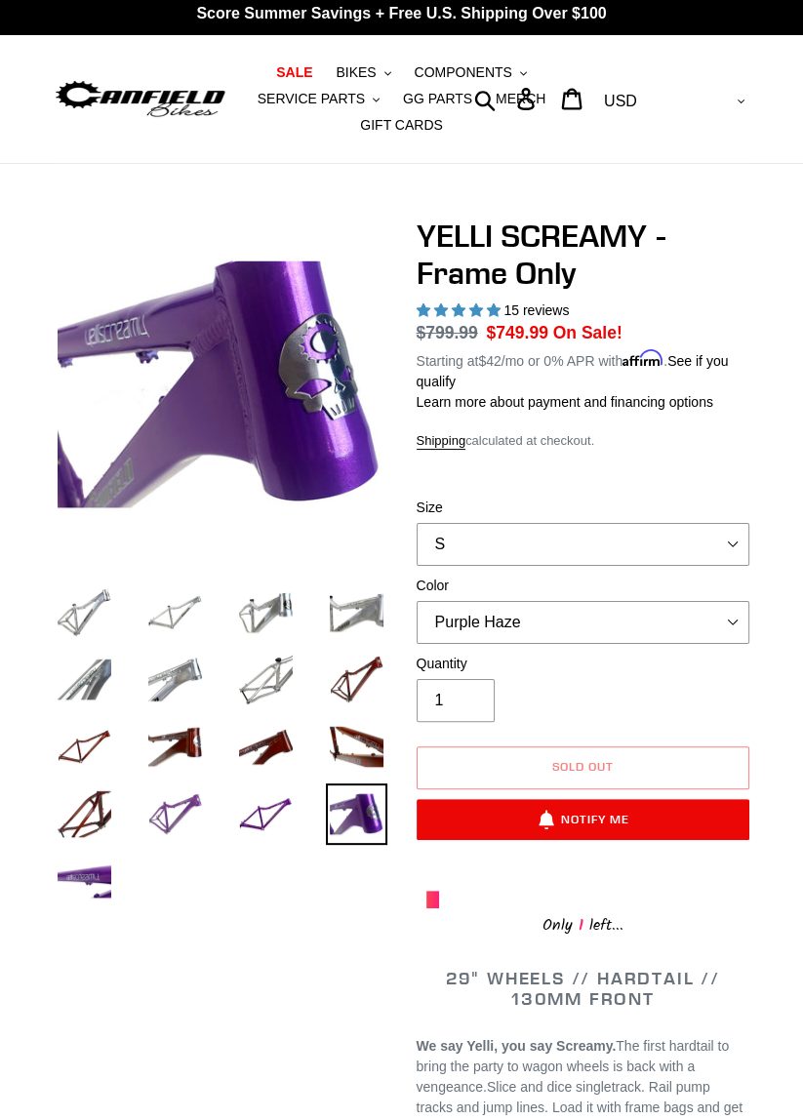
click at [170, 818] on img at bounding box center [174, 814] width 61 height 61
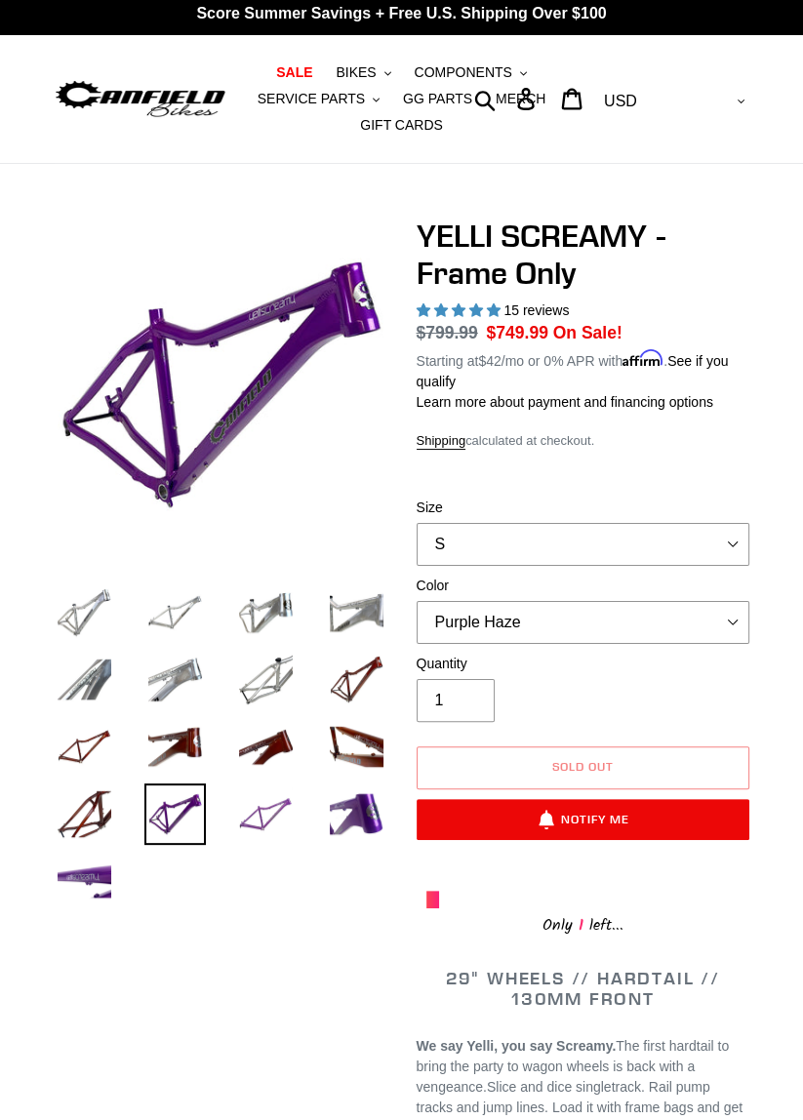
click at [273, 818] on img at bounding box center [265, 814] width 61 height 61
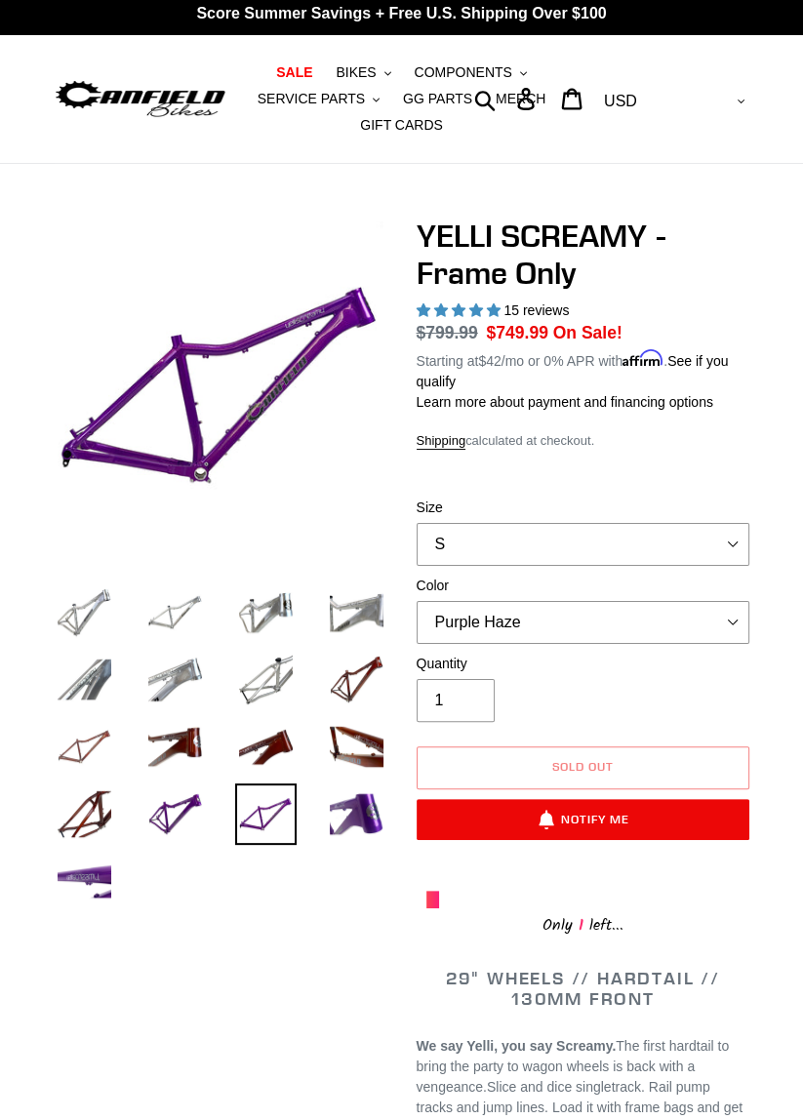
click at [96, 742] on img at bounding box center [84, 746] width 61 height 61
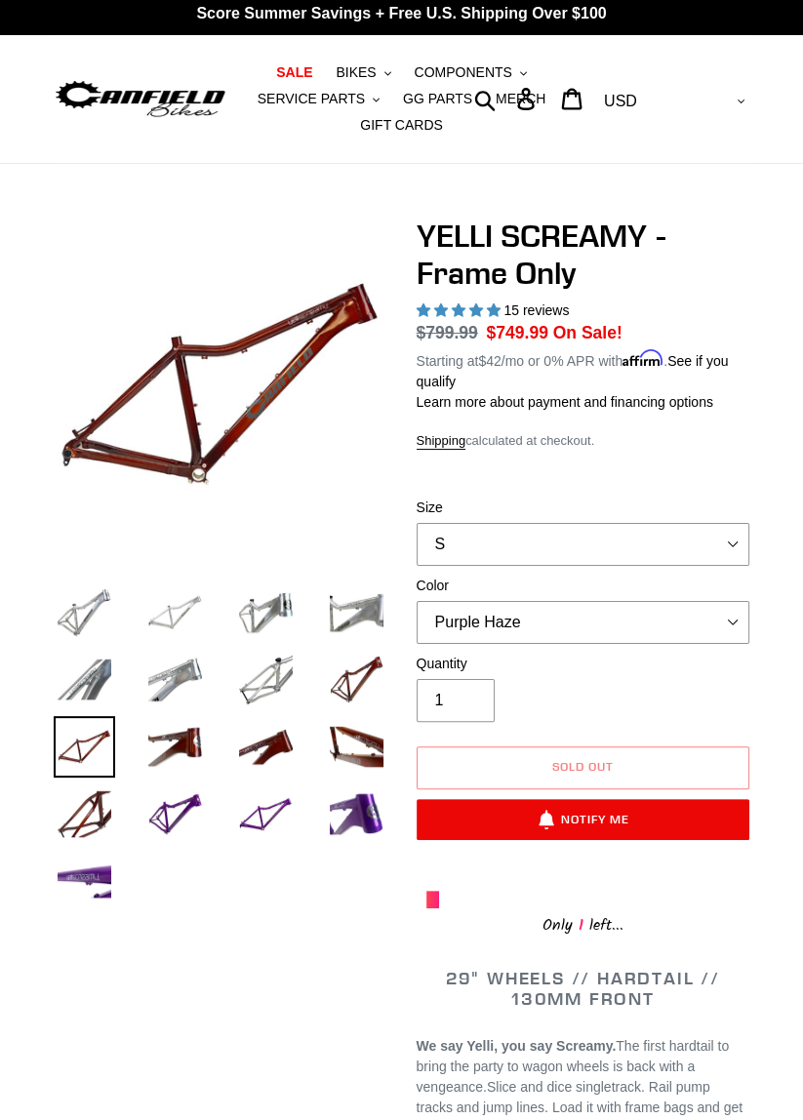
click at [172, 627] on img at bounding box center [174, 613] width 61 height 61
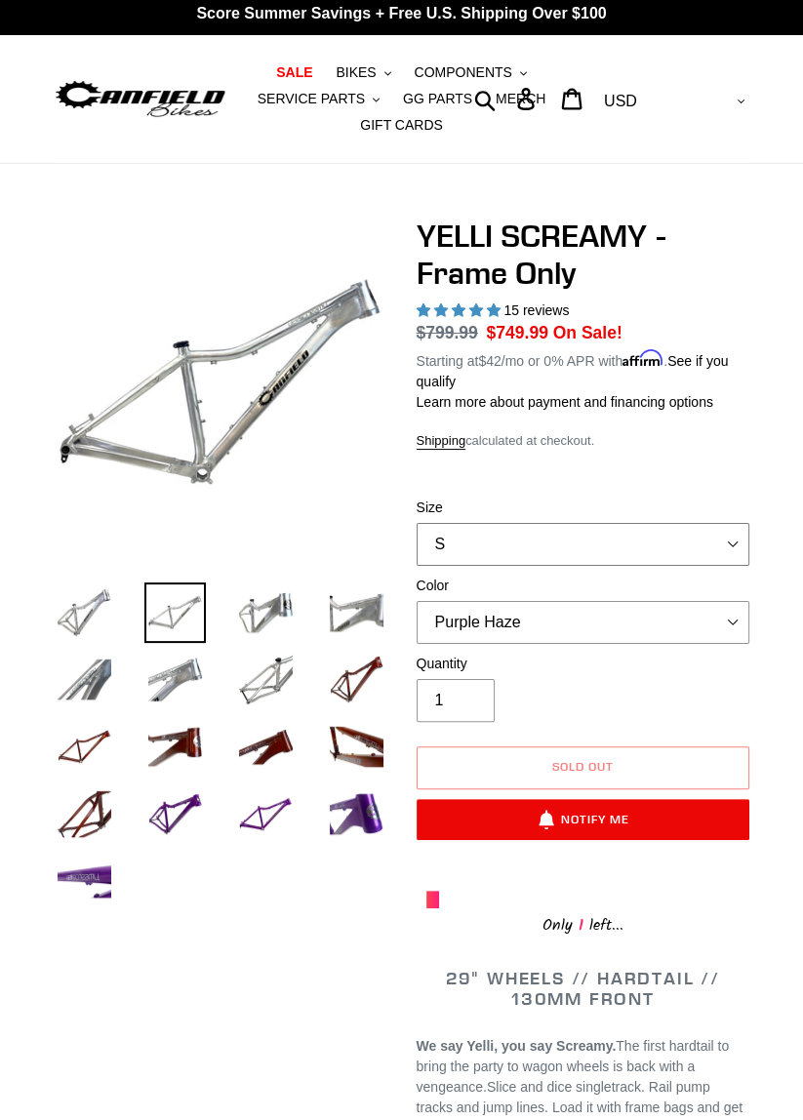
click at [529, 549] on select "S M L XL" at bounding box center [584, 544] width 334 height 43
select select "M"
click at [417, 523] on select "S M L XL" at bounding box center [584, 544] width 334 height 43
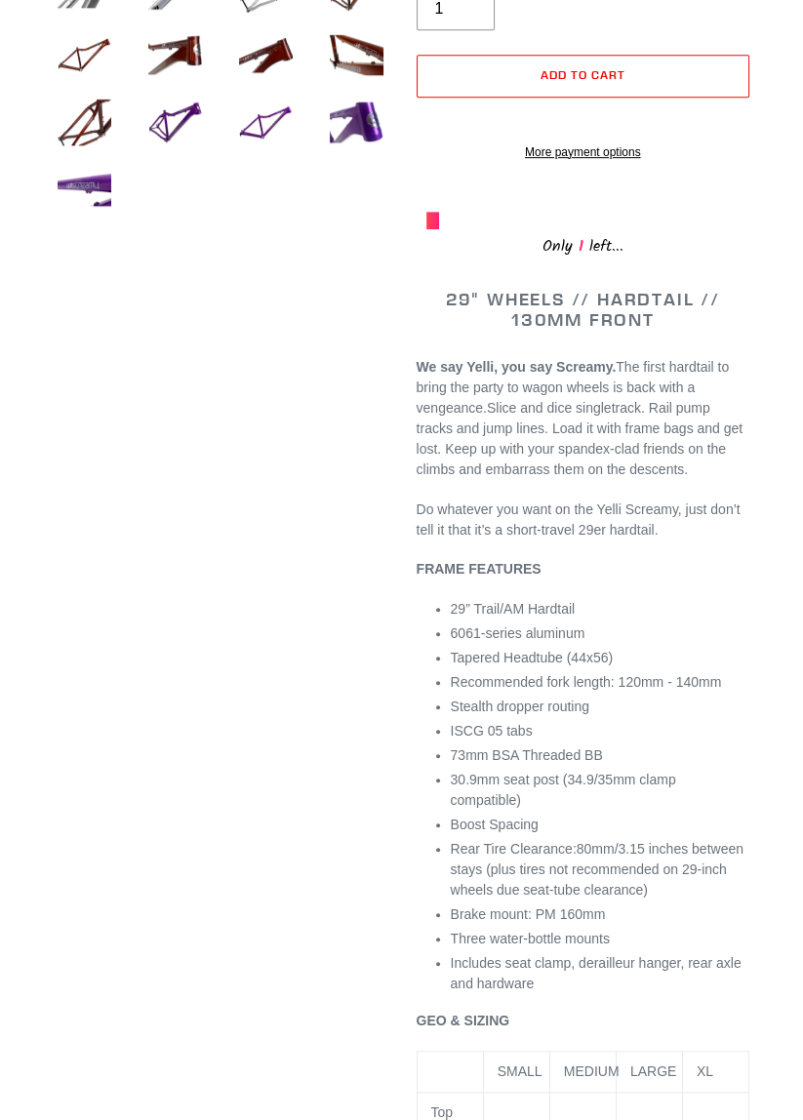
scroll to position [701, 0]
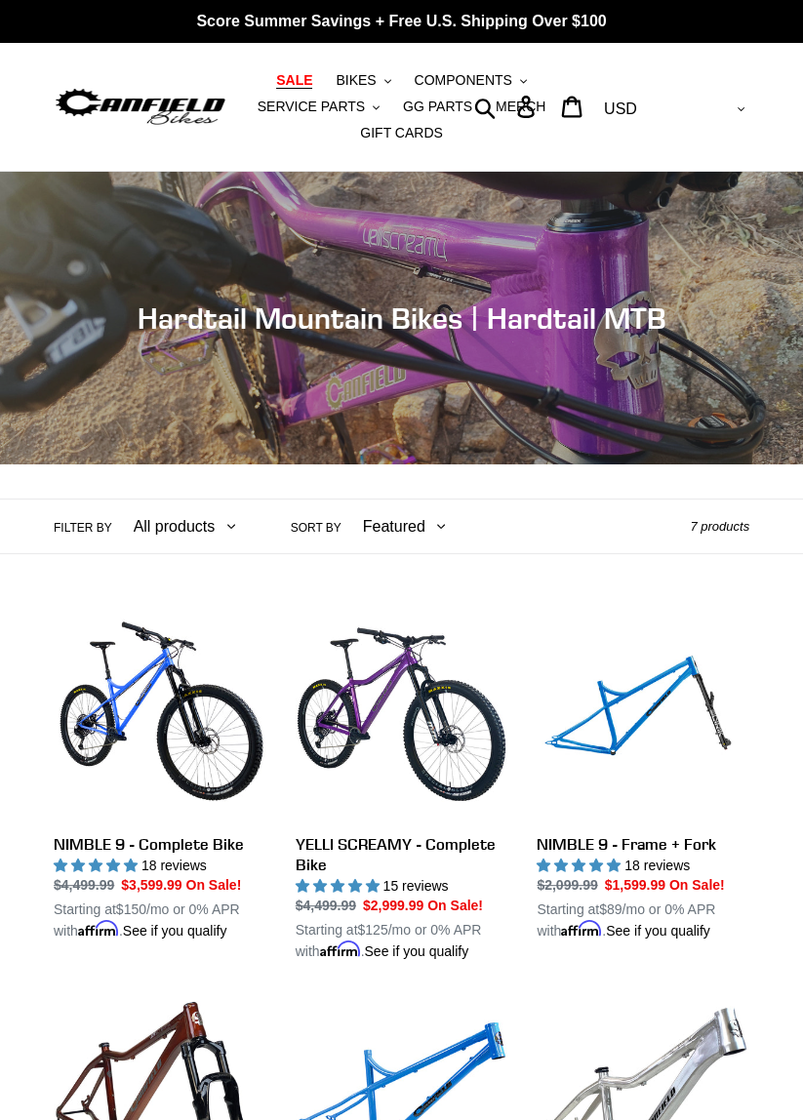
click at [293, 82] on span "SALE" at bounding box center [294, 80] width 36 height 17
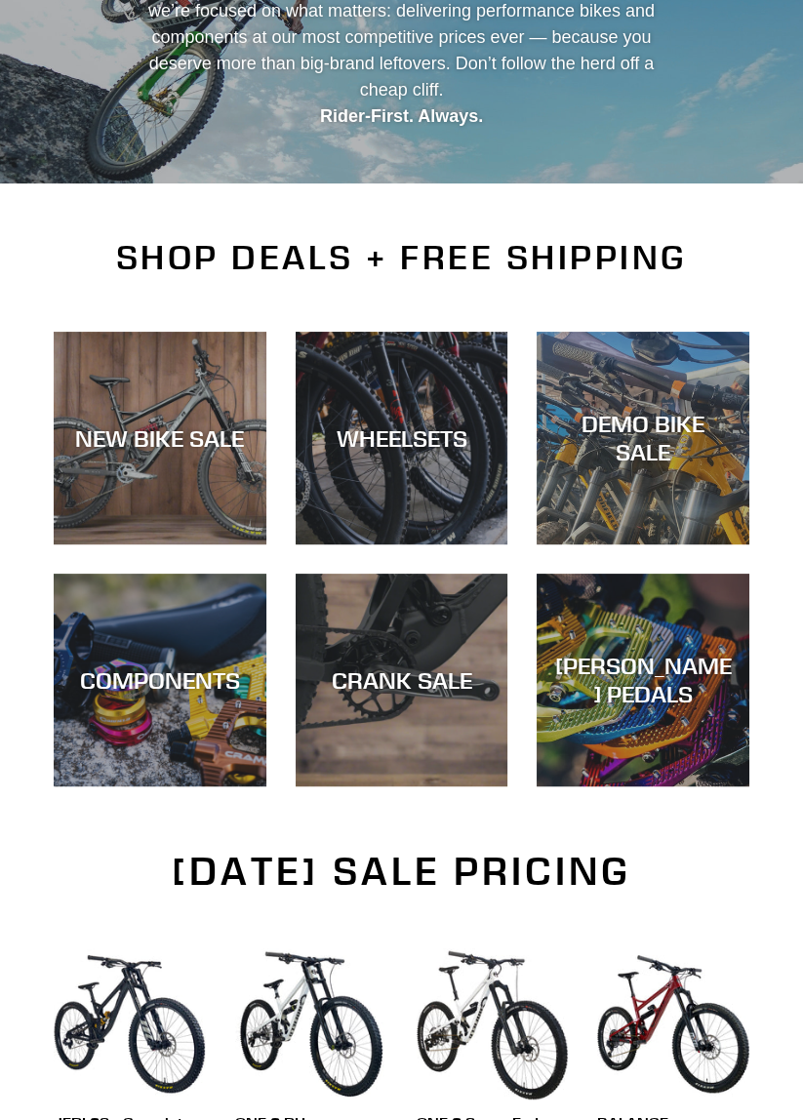
scroll to position [309, 0]
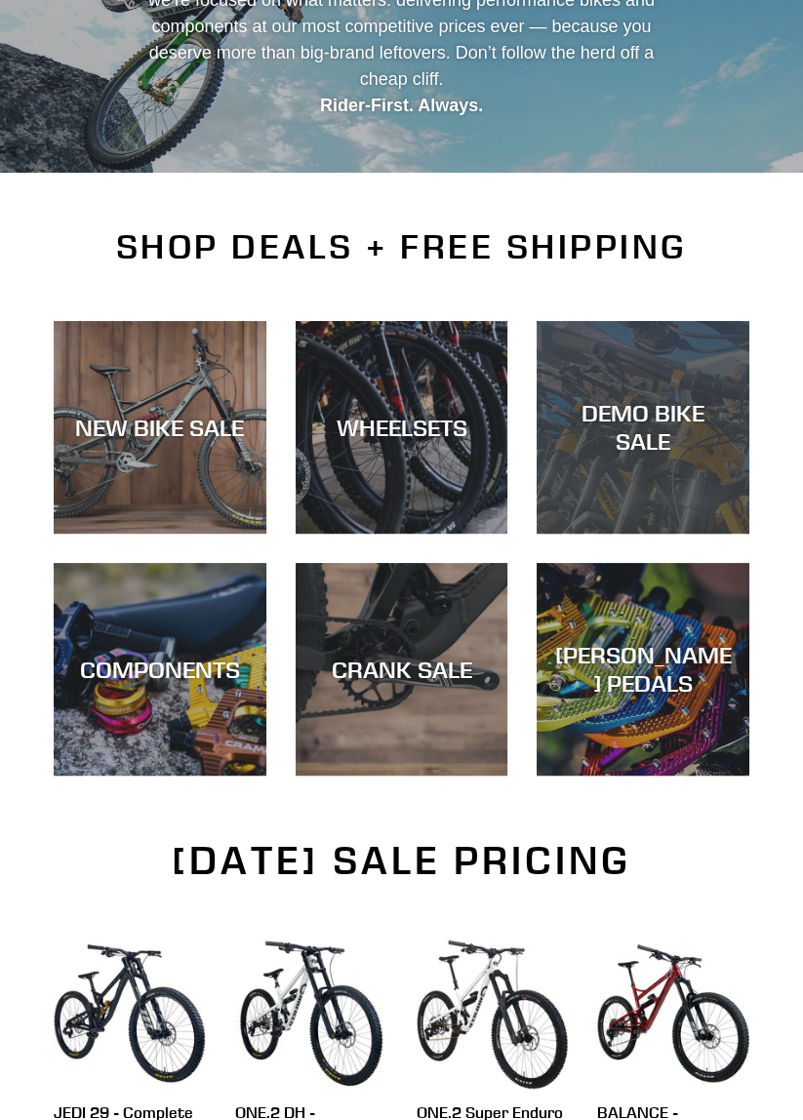
click at [690, 440] on div "DEMO BIKE SALE" at bounding box center [643, 427] width 213 height 57
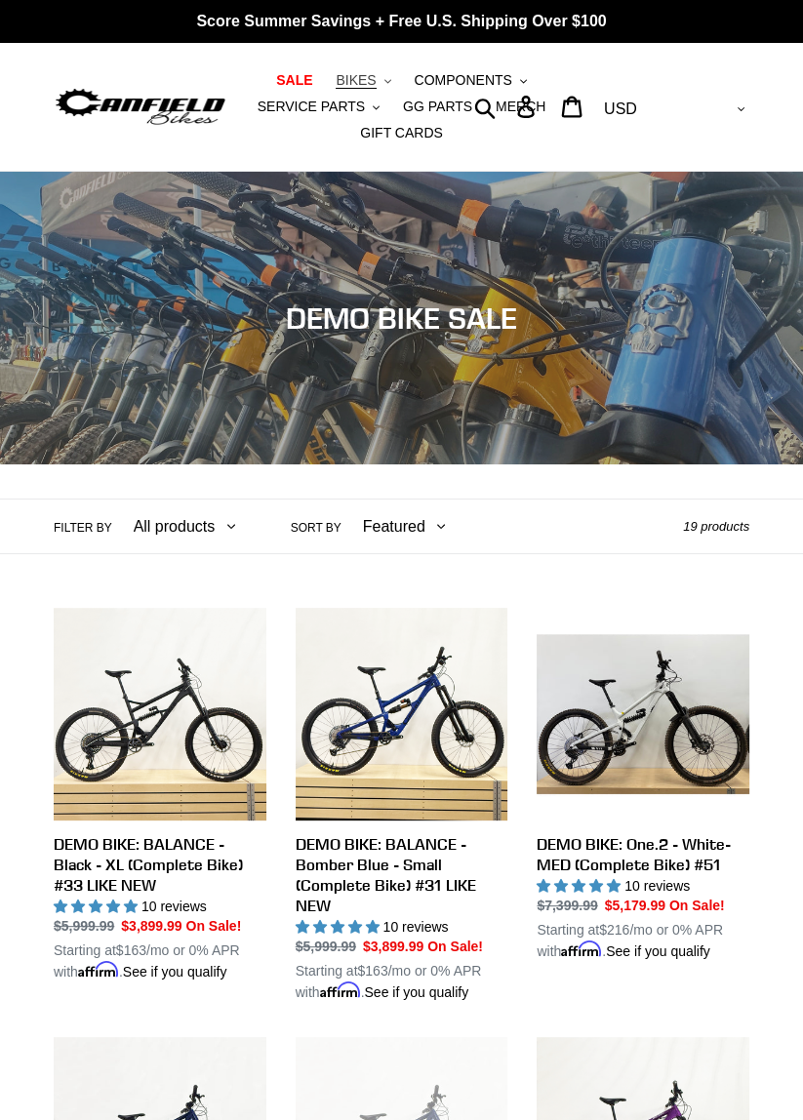
click at [369, 79] on span "BIKES" at bounding box center [356, 80] width 40 height 17
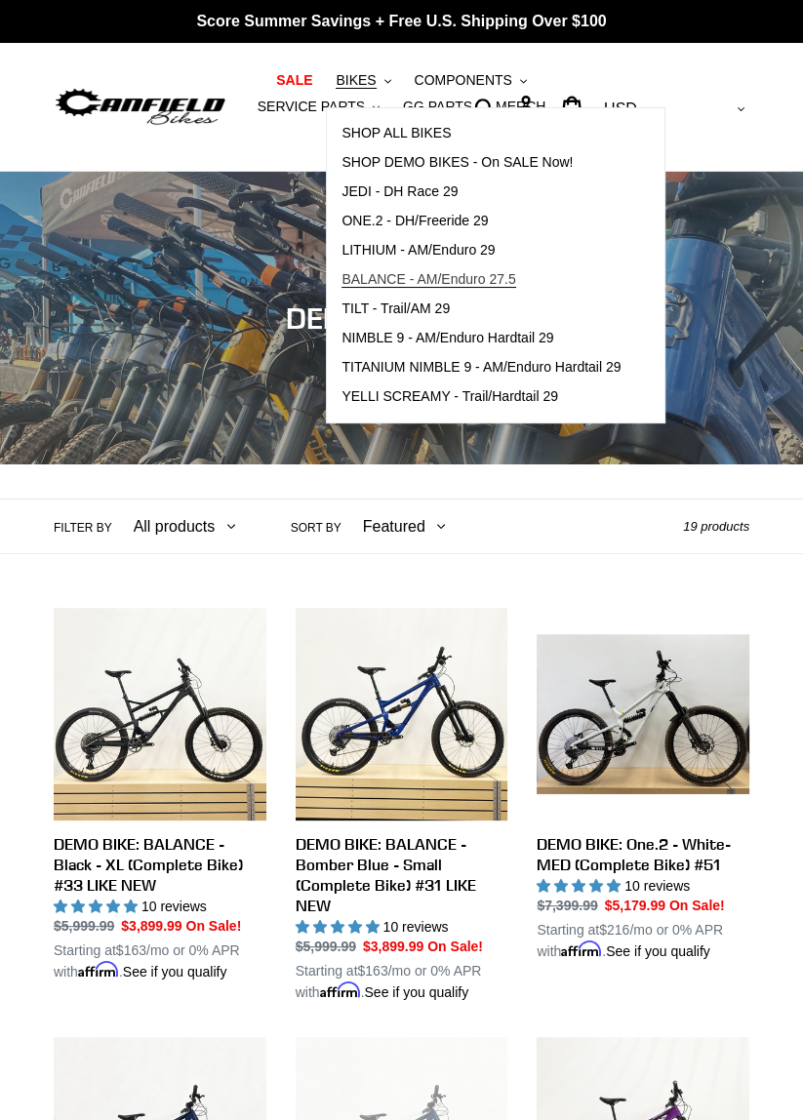
click at [489, 277] on span "BALANCE - AM/Enduro 27.5" at bounding box center [429, 279] width 174 height 17
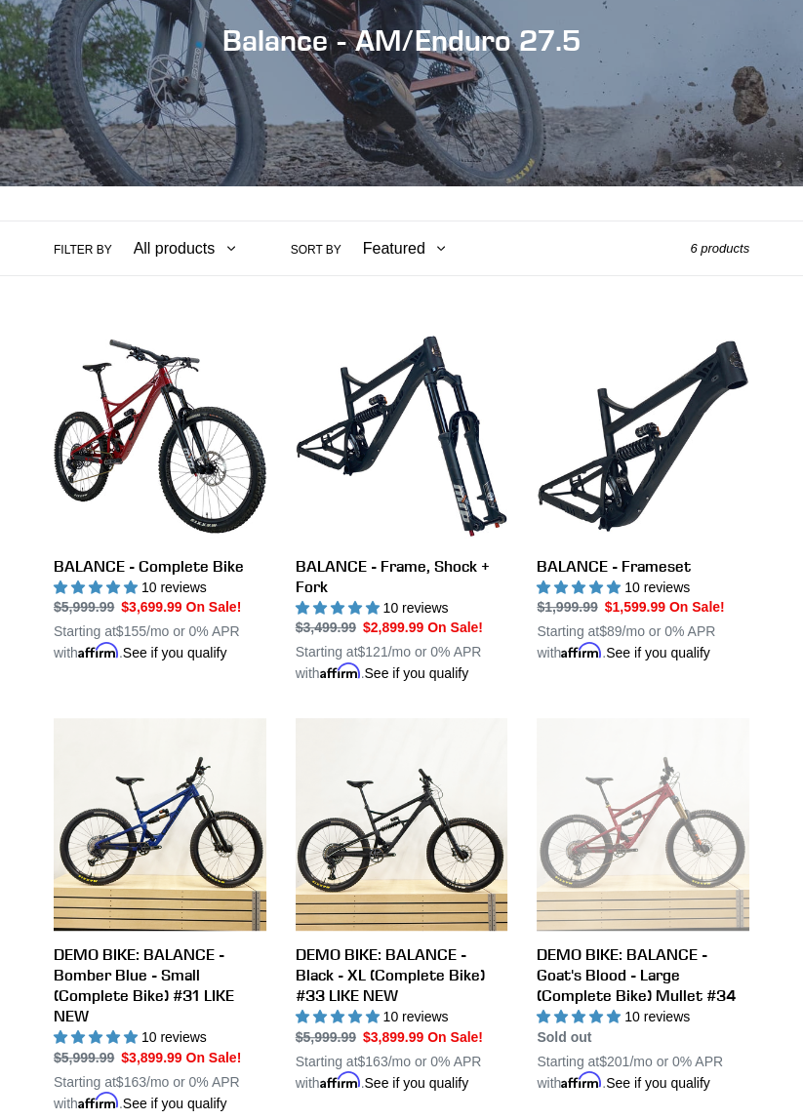
scroll to position [281, 0]
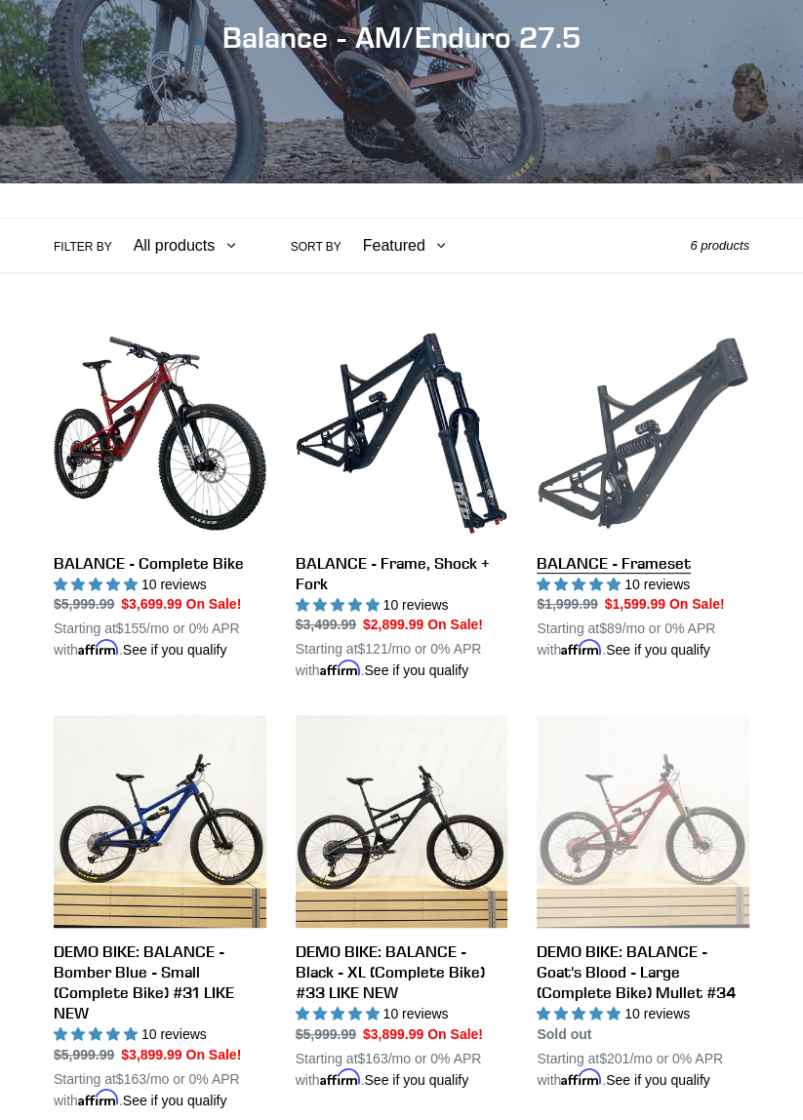
click at [668, 443] on link "BALANCE - Frameset" at bounding box center [643, 494] width 213 height 334
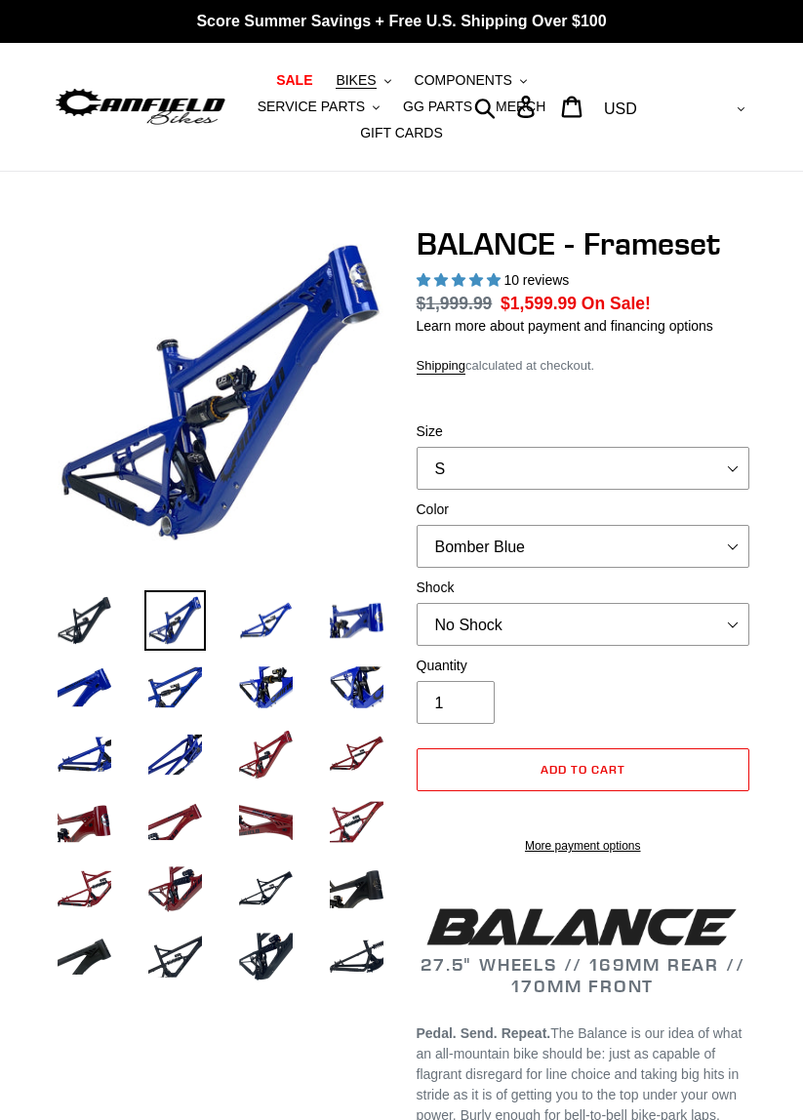
select select "highest-rating"
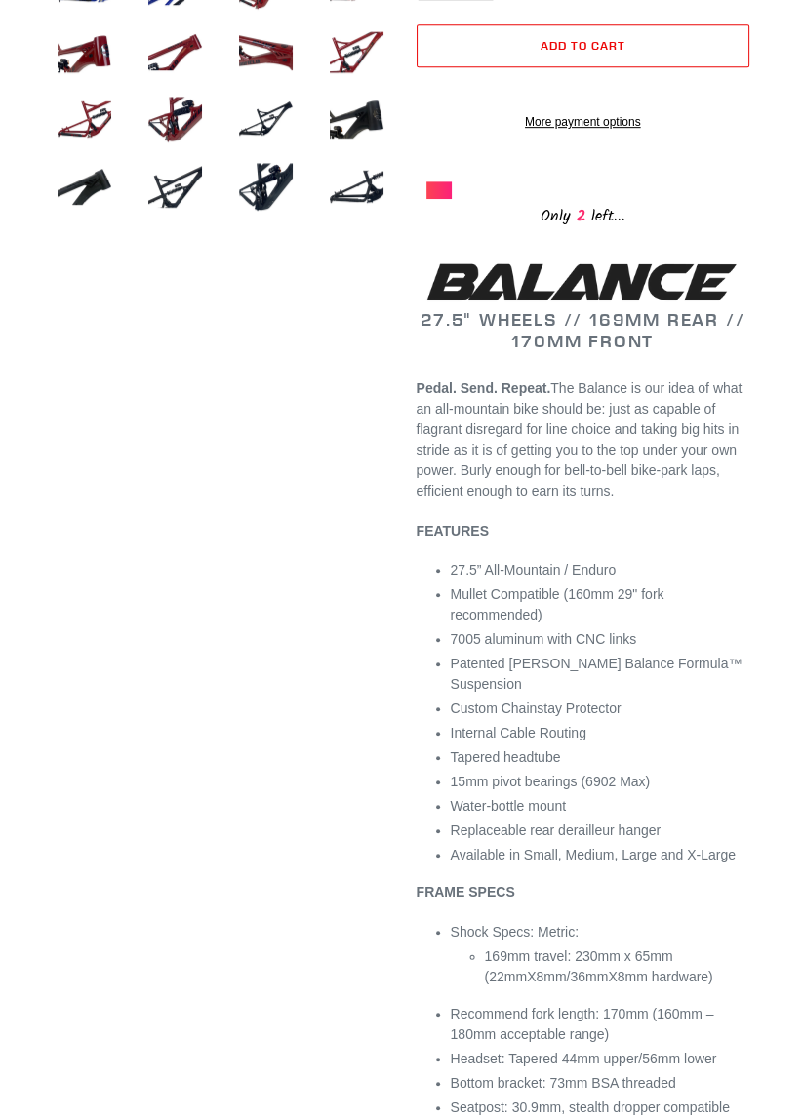
scroll to position [769, 0]
click at [726, 425] on p "Pedal. Send. Repeat. The Balance is our idea of what an all-mountain bike shoul…" at bounding box center [584, 441] width 334 height 123
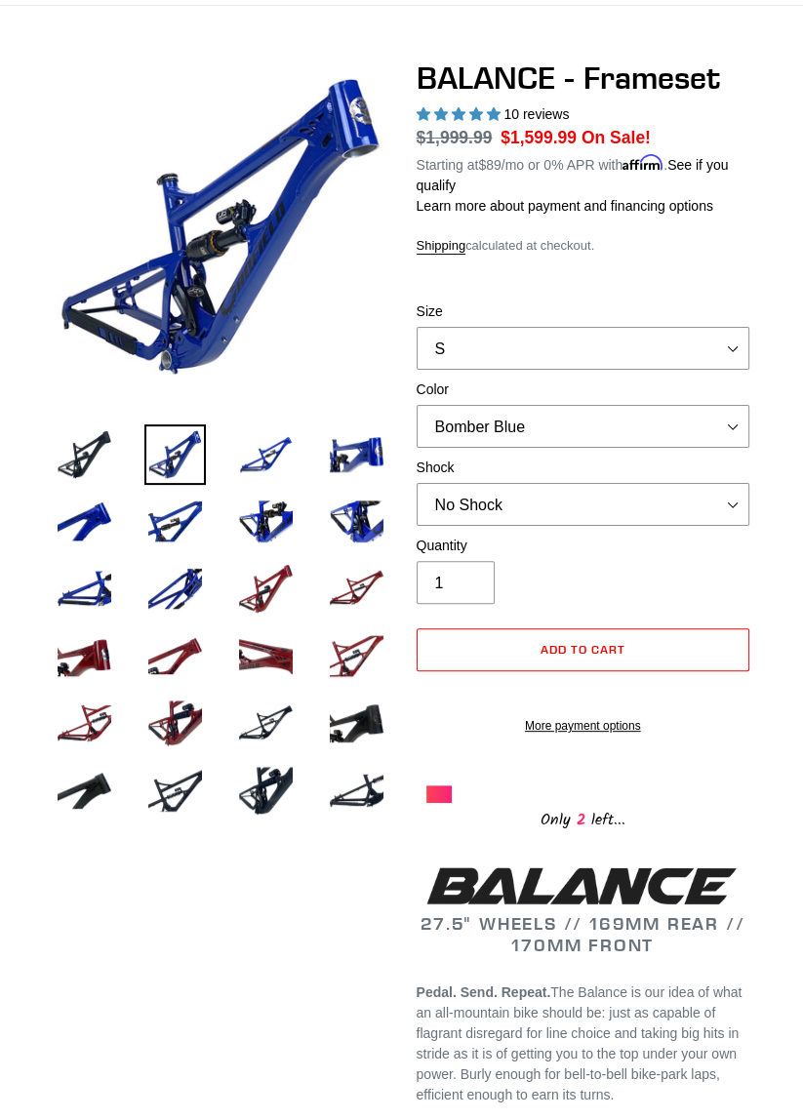
scroll to position [163, 0]
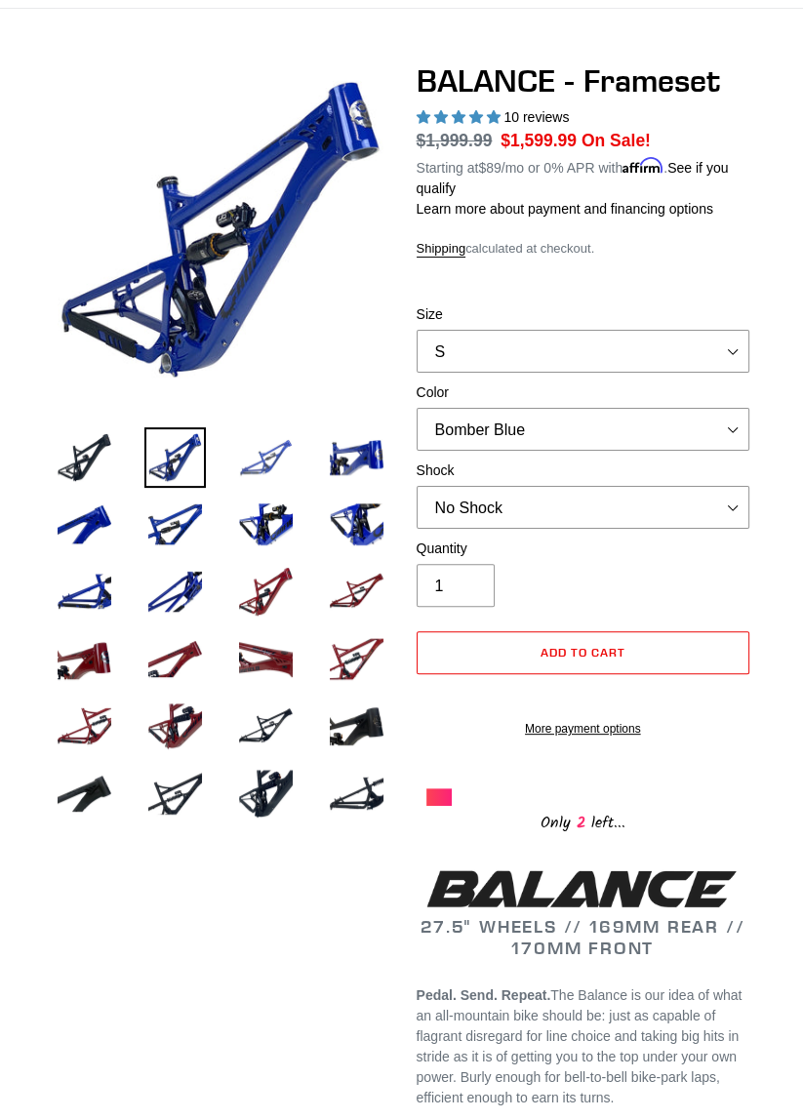
click at [271, 453] on img at bounding box center [265, 457] width 61 height 61
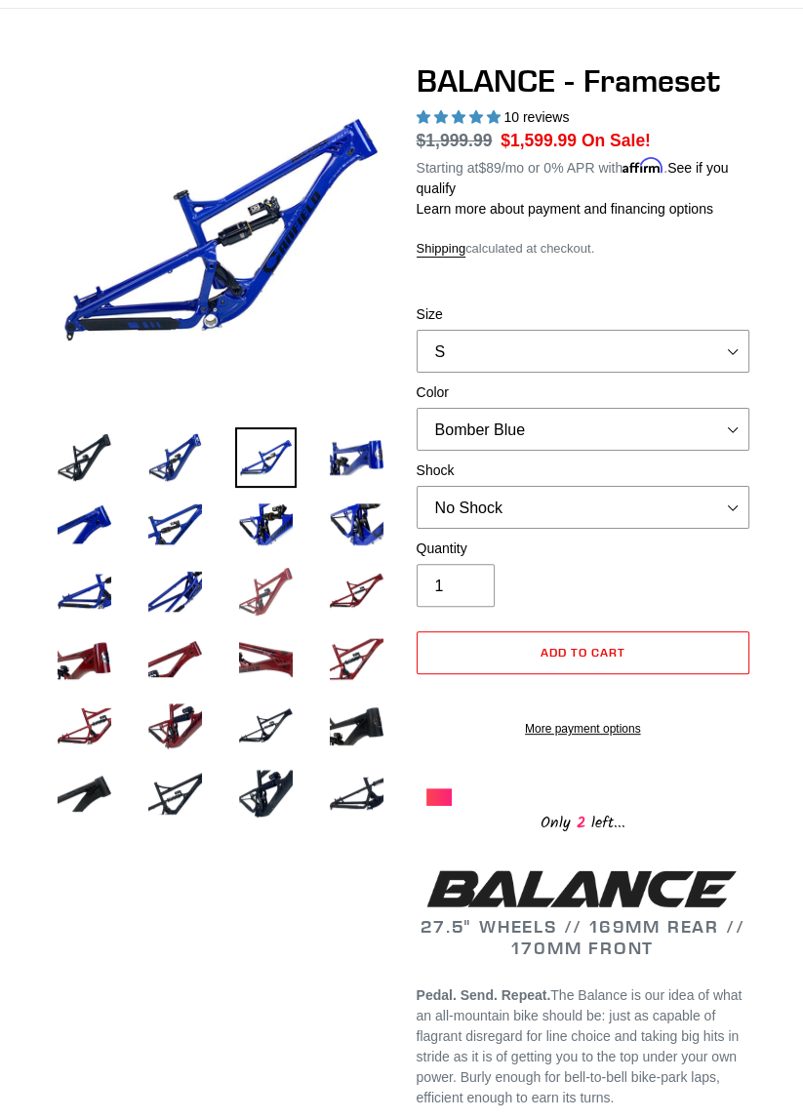
click at [259, 584] on img at bounding box center [265, 591] width 61 height 61
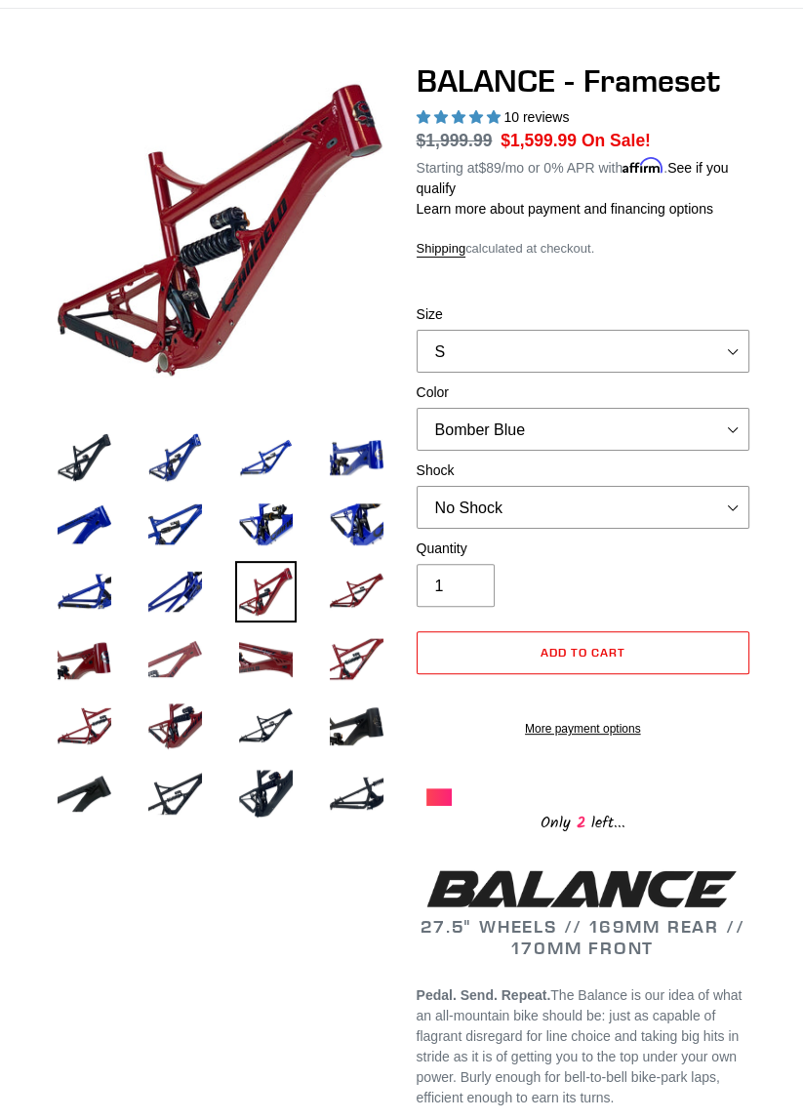
click at [196, 637] on img at bounding box center [174, 658] width 61 height 61
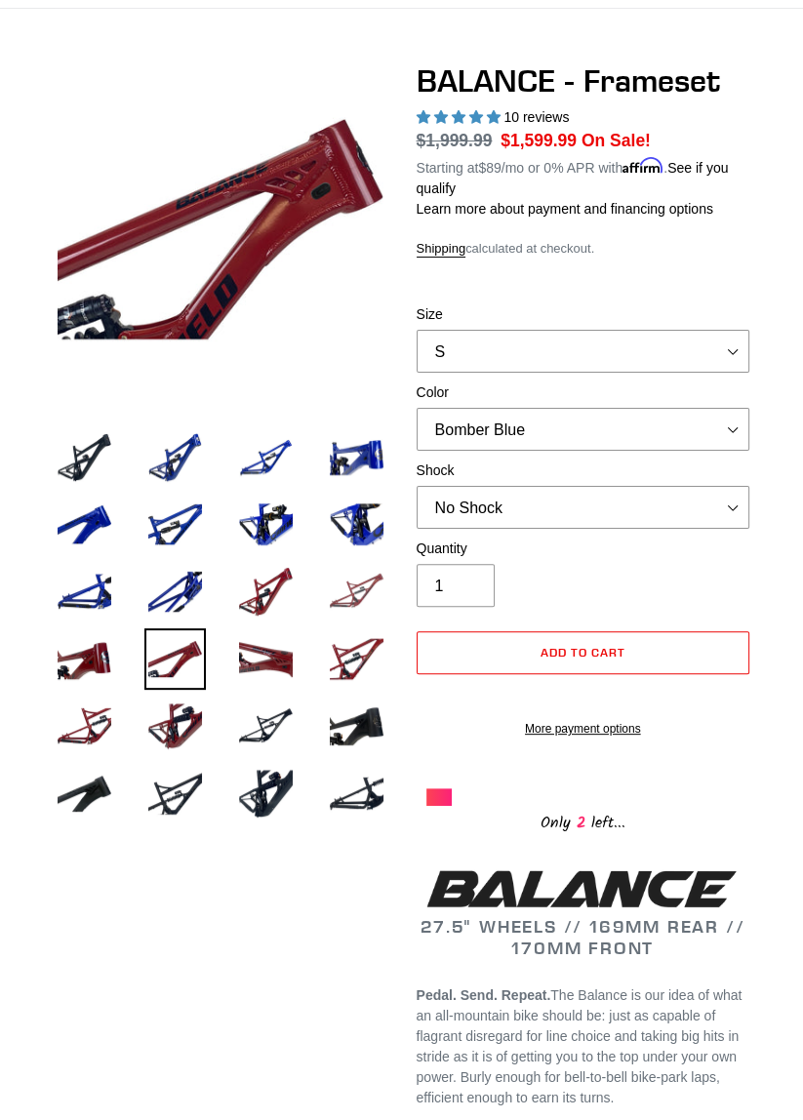
click at [377, 590] on img at bounding box center [356, 591] width 61 height 61
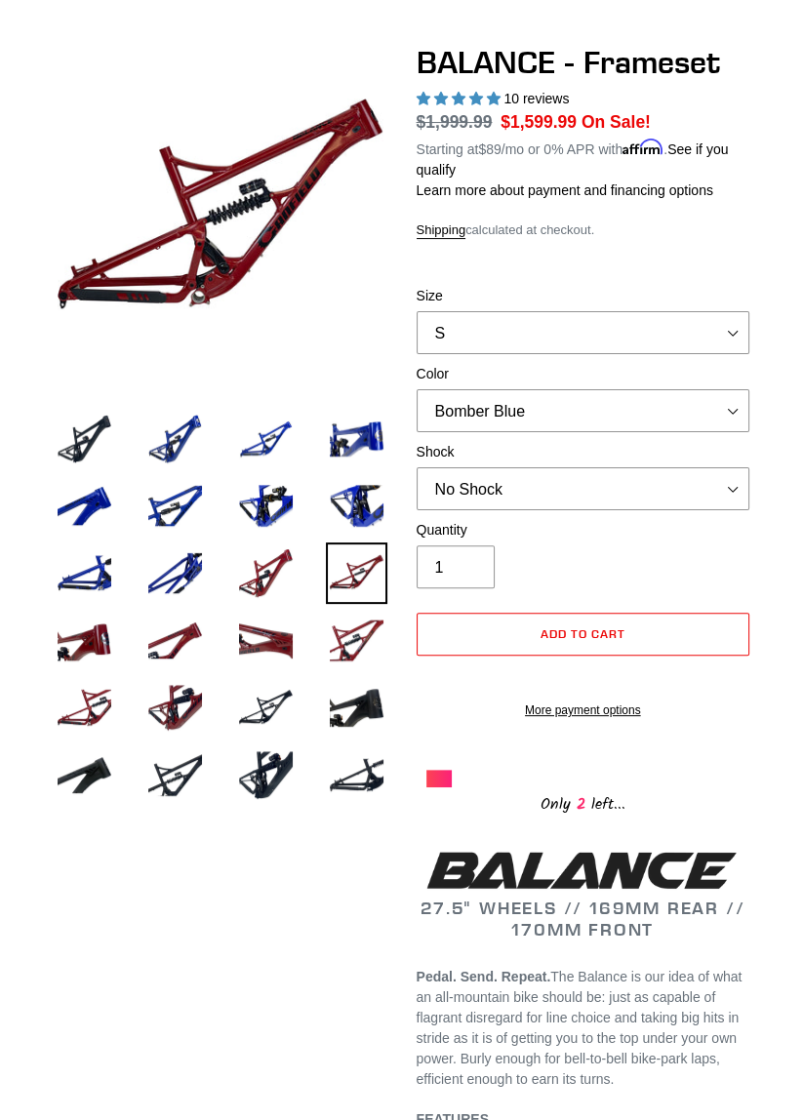
scroll to position [188, 0]
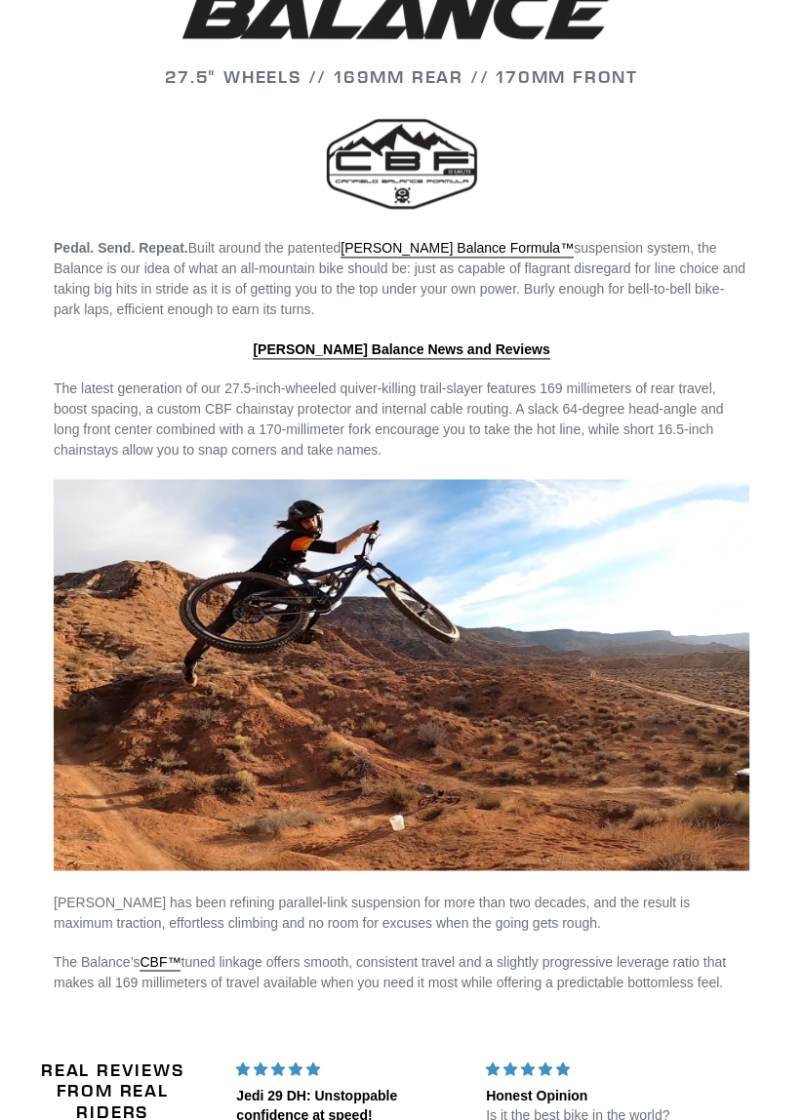
scroll to position [1954, 0]
